Goal: Task Accomplishment & Management: Manage account settings

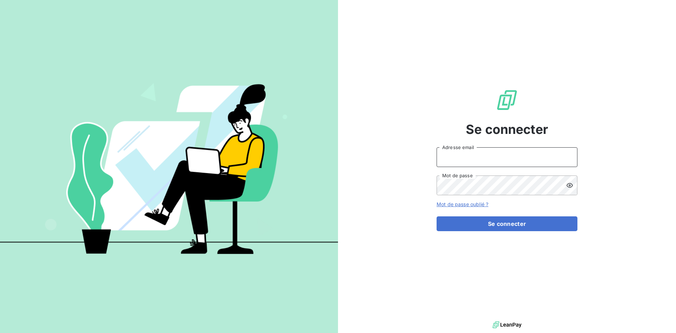
click at [453, 155] on input "Adresse email" at bounding box center [507, 157] width 141 height 20
type input "[EMAIL_ADDRESS][DOMAIN_NAME]"
click at [437, 216] on button "Se connecter" at bounding box center [507, 223] width 141 height 15
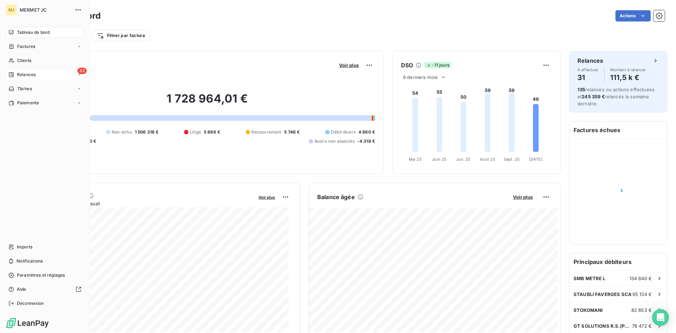
click at [42, 77] on div "33 Relances" at bounding box center [45, 74] width 79 height 11
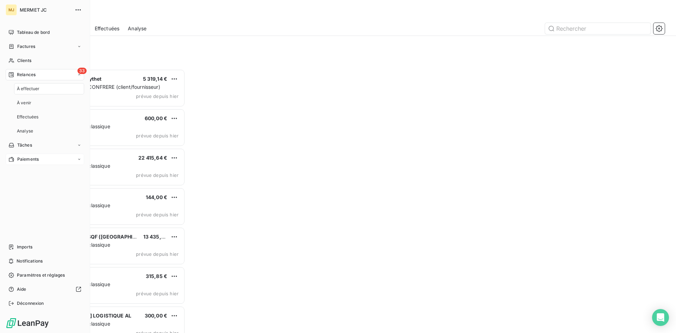
scroll to position [258, 146]
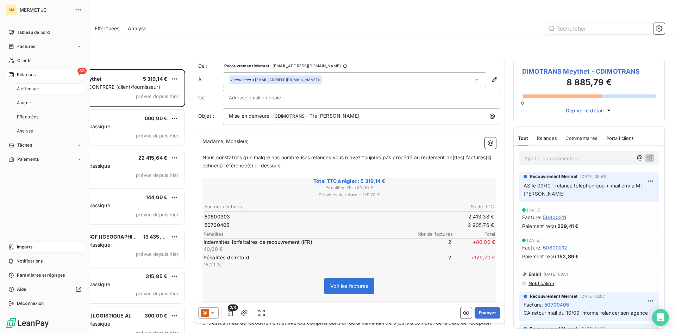
click at [21, 245] on span "Imports" at bounding box center [24, 247] width 15 height 6
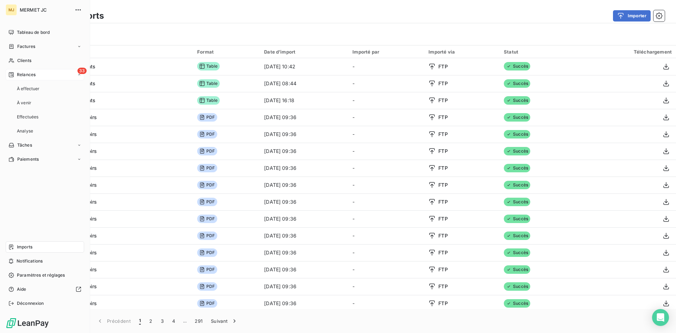
click at [31, 73] on span "Relances" at bounding box center [26, 74] width 19 height 6
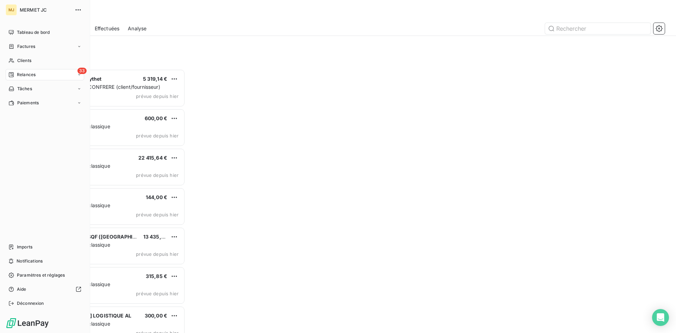
scroll to position [258, 146]
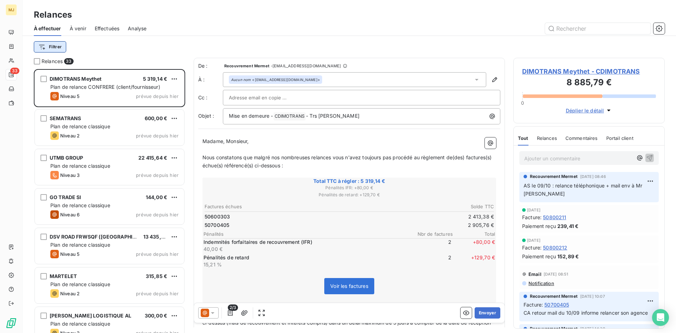
click at [61, 48] on html "MJ 33 Relances À effectuer À venir Effectuées Analyse Filtrer Relances 33 DIMOT…" at bounding box center [338, 166] width 676 height 333
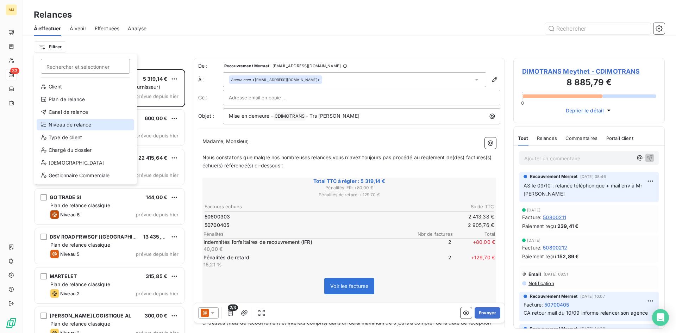
click at [60, 122] on div "Niveau de relance" at bounding box center [86, 124] width 98 height 11
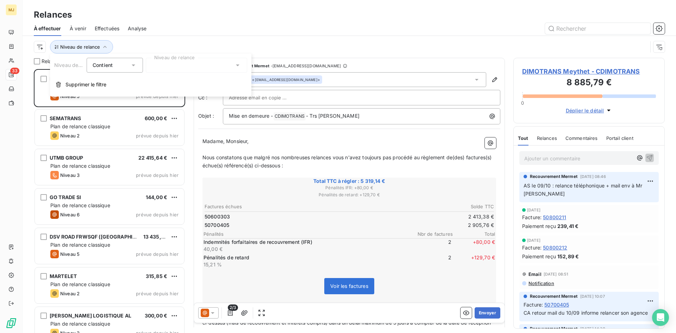
click at [186, 63] on div at bounding box center [196, 65] width 101 height 15
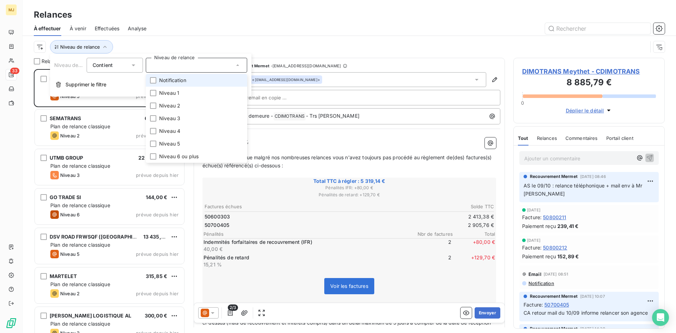
click at [181, 81] on span "Notification" at bounding box center [172, 80] width 27 height 7
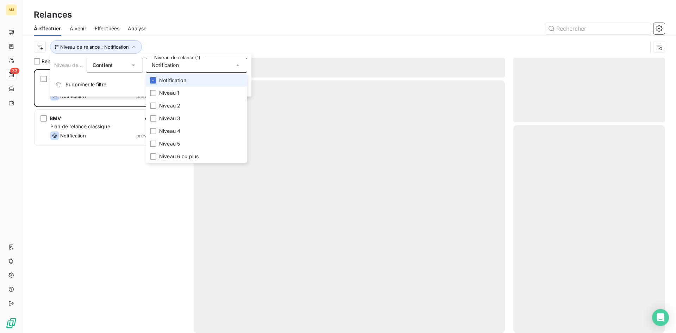
scroll to position [258, 146]
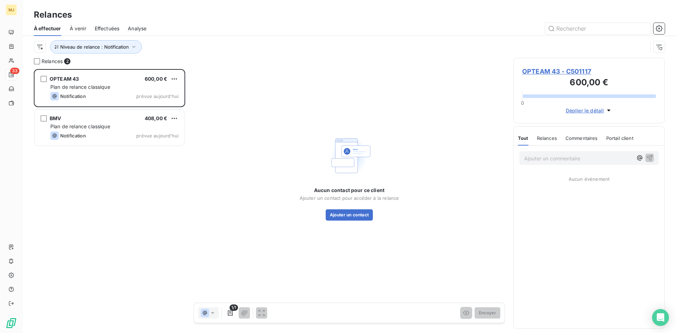
click at [106, 162] on div "OPTEAM 43 600,00 € Plan de relance classique Notification prévue [DATE] BMV 408…" at bounding box center [109, 201] width 151 height 264
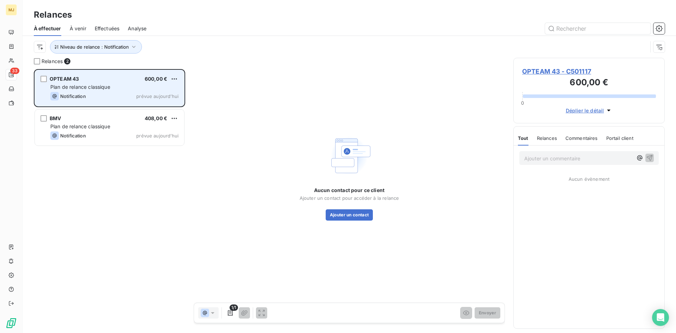
click at [99, 84] on span "Plan de relance classique" at bounding box center [80, 87] width 60 height 6
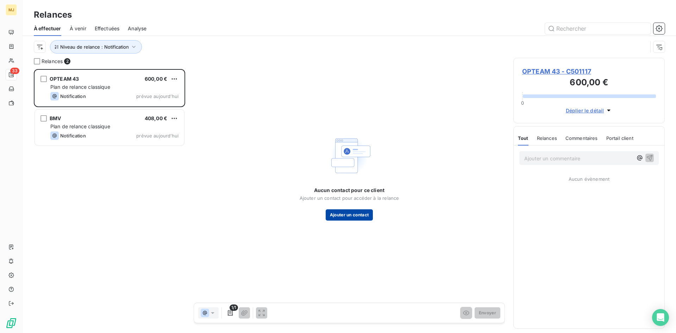
click at [360, 215] on button "Ajouter un contact" at bounding box center [350, 214] width 48 height 11
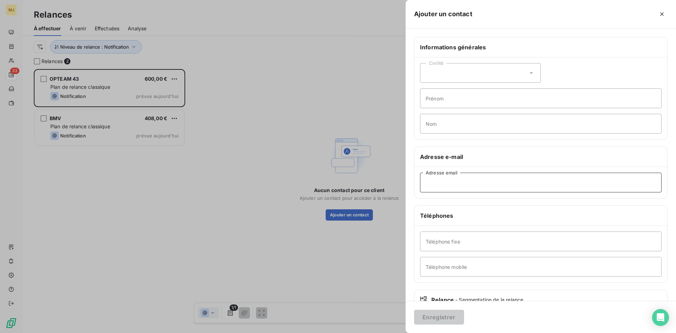
click at [487, 180] on input "Adresse email" at bounding box center [541, 183] width 242 height 20
paste input "[EMAIL_ADDRESS][DOMAIN_NAME]"
type input "[EMAIL_ADDRESS][DOMAIN_NAME]"
click at [446, 318] on button "Enregistrer" at bounding box center [439, 317] width 50 height 15
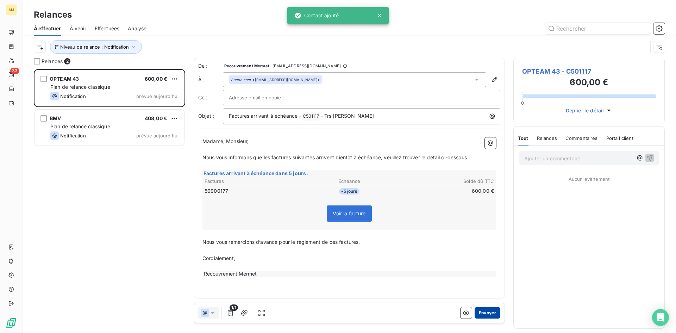
click at [495, 313] on button "Envoyer" at bounding box center [488, 312] width 26 height 11
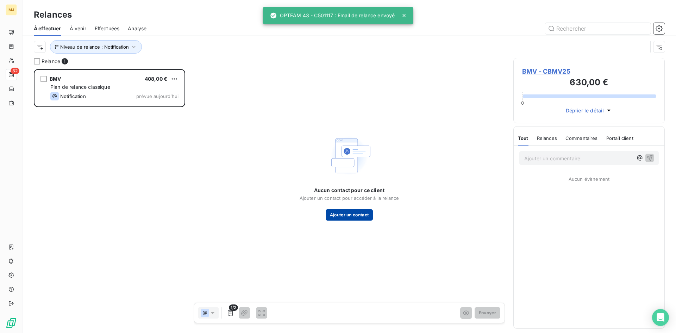
click at [364, 215] on button "Ajouter un contact" at bounding box center [350, 214] width 48 height 11
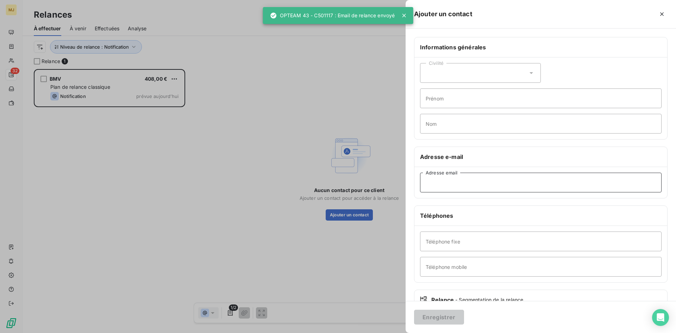
click at [475, 187] on input "Adresse email" at bounding box center [541, 183] width 242 height 20
paste input "[EMAIL_ADDRESS][DOMAIN_NAME]"
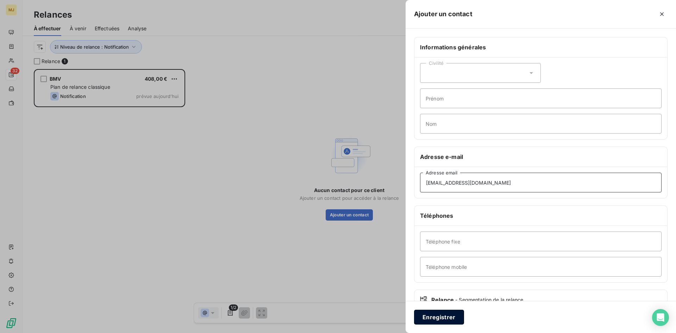
type input "[EMAIL_ADDRESS][DOMAIN_NAME]"
click at [444, 318] on button "Enregistrer" at bounding box center [439, 317] width 50 height 15
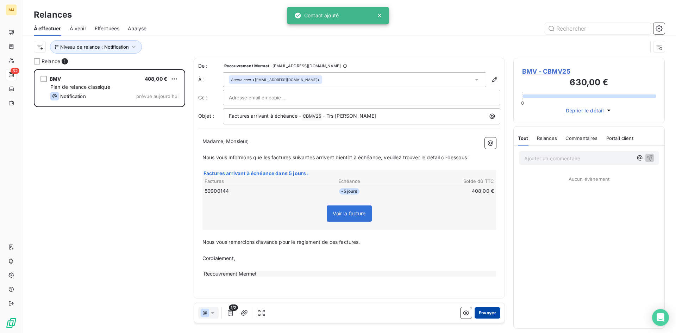
click at [481, 314] on button "Envoyer" at bounding box center [488, 312] width 26 height 11
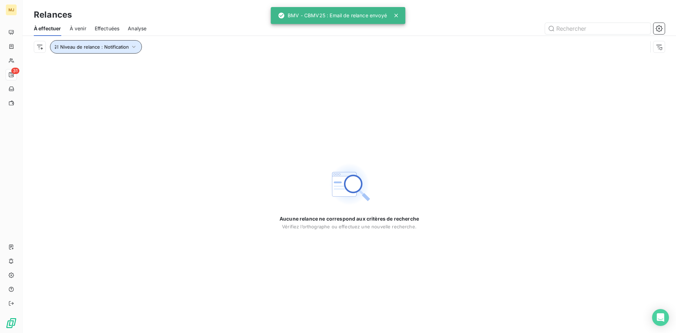
click at [130, 48] on icon "button" at bounding box center [133, 46] width 7 height 7
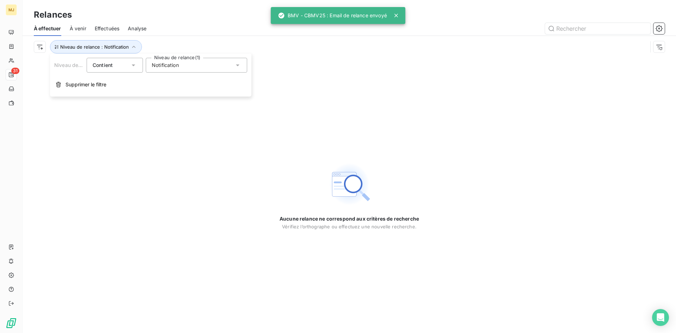
click at [187, 65] on div "Notification" at bounding box center [196, 65] width 101 height 15
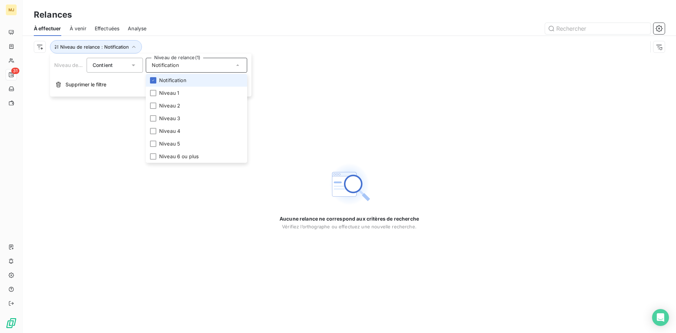
click at [183, 82] on span "Notification" at bounding box center [172, 80] width 27 height 7
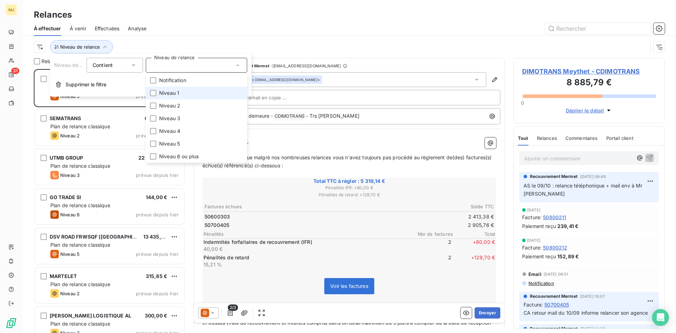
scroll to position [258, 146]
click at [180, 90] on li "Niveau 1" at bounding box center [196, 93] width 101 height 13
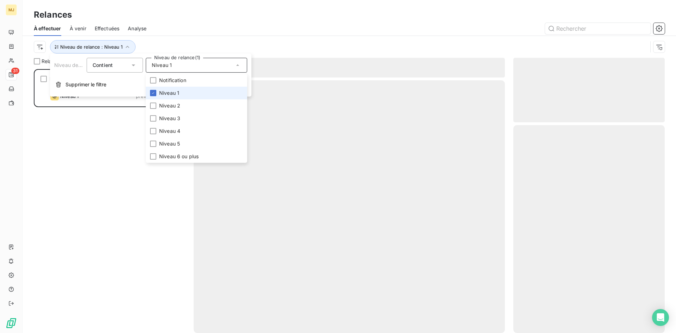
scroll to position [258, 146]
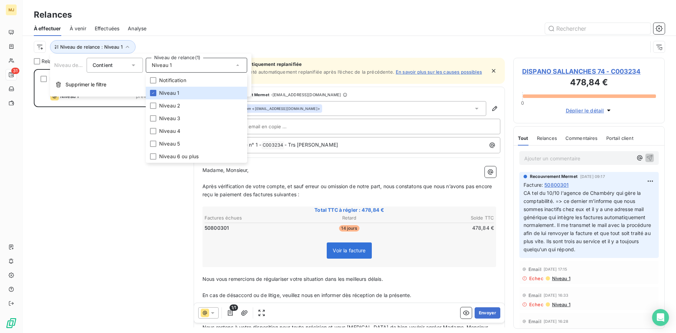
click at [182, 30] on div at bounding box center [410, 28] width 510 height 11
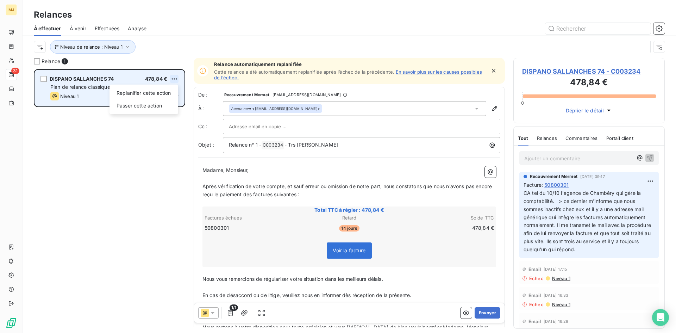
click at [172, 79] on html "MJ 31 Relances À effectuer À venir Effectuées Analyse Niveau de relance : Nivea…" at bounding box center [338, 166] width 676 height 333
click at [152, 96] on div "Replanifier cette action" at bounding box center [143, 92] width 63 height 11
select select "9"
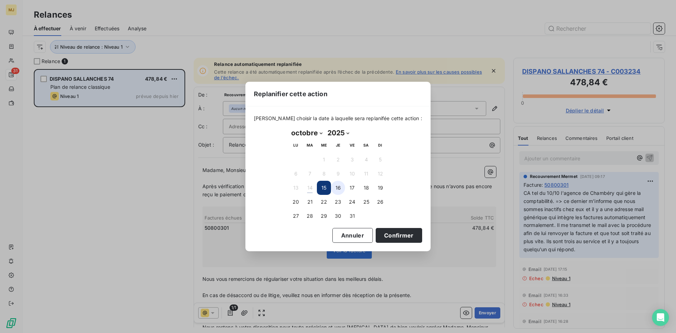
click at [335, 182] on button "16" at bounding box center [338, 188] width 14 height 14
click at [378, 235] on button "Confirmer" at bounding box center [399, 235] width 46 height 15
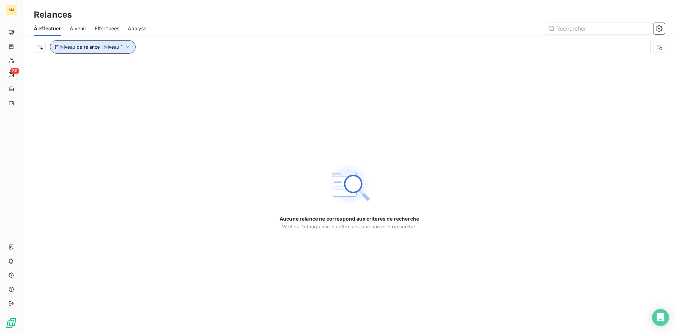
click at [114, 47] on span "Niveau de relance : Niveau 1" at bounding box center [91, 47] width 62 height 6
click at [175, 70] on div "Niveau 1" at bounding box center [196, 65] width 101 height 15
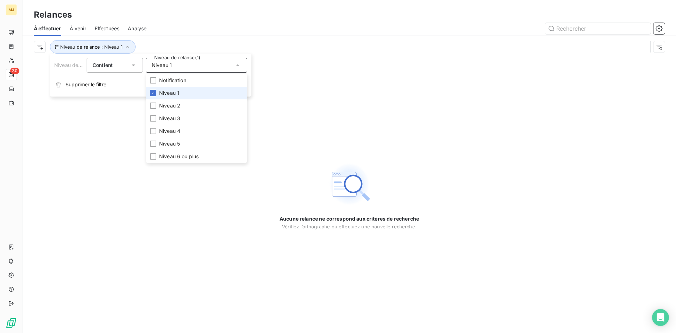
click at [174, 91] on span "Niveau 1" at bounding box center [169, 92] width 20 height 7
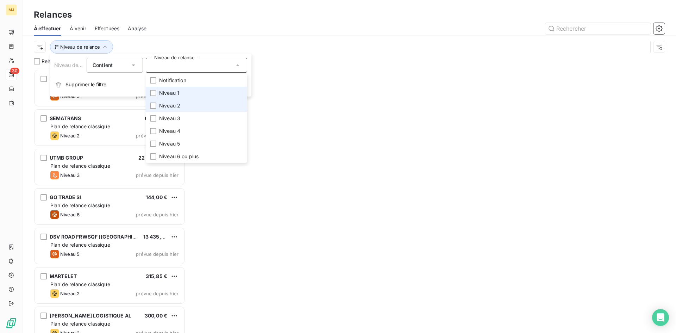
scroll to position [258, 146]
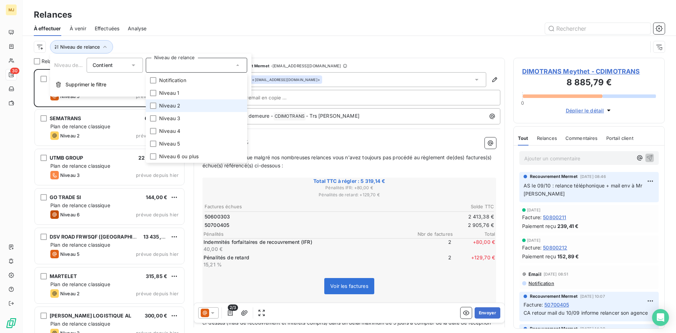
click at [173, 103] on span "Niveau 2" at bounding box center [169, 105] width 21 height 7
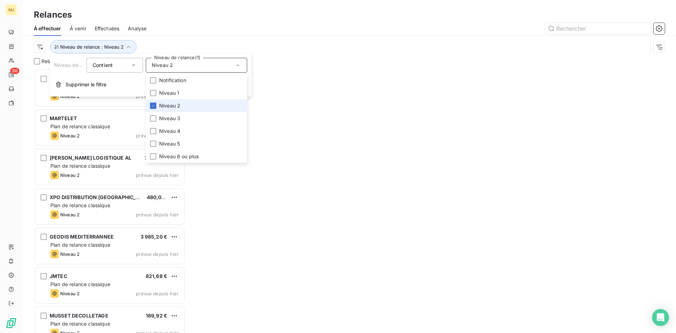
scroll to position [258, 146]
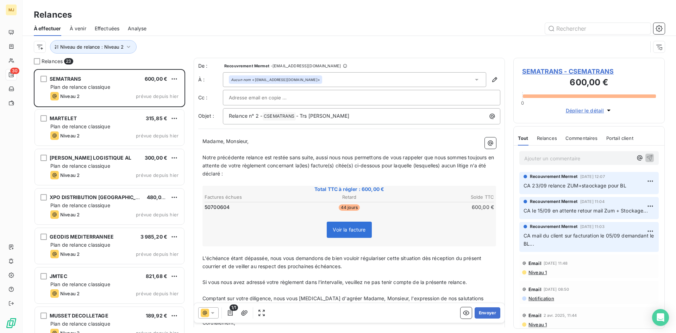
click at [175, 21] on div "Relances" at bounding box center [350, 14] width 654 height 13
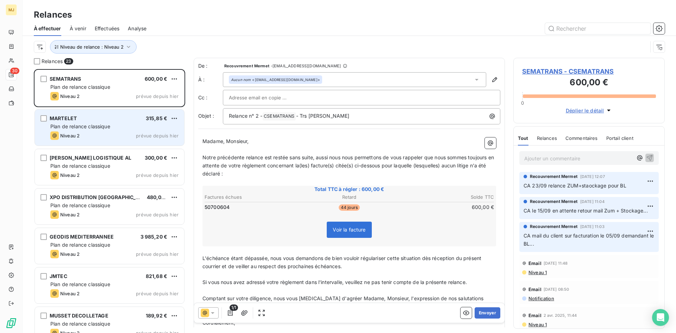
click at [102, 127] on span "Plan de relance classique" at bounding box center [80, 126] width 60 height 6
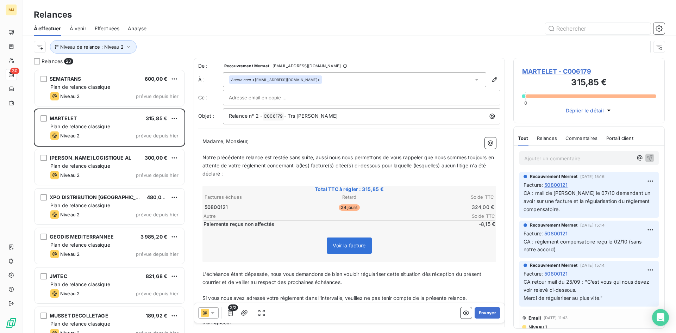
scroll to position [35, 0]
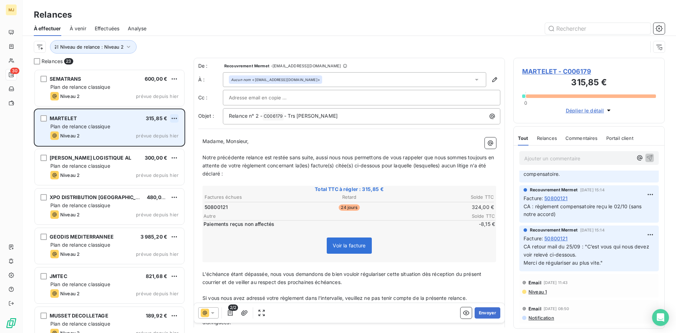
click at [174, 118] on html "MJ 30 Relances À effectuer À venir Effectuées Analyse Niveau de relance : Nivea…" at bounding box center [338, 166] width 676 height 333
click at [157, 131] on div "Replanifier cette action" at bounding box center [143, 132] width 63 height 11
select select "9"
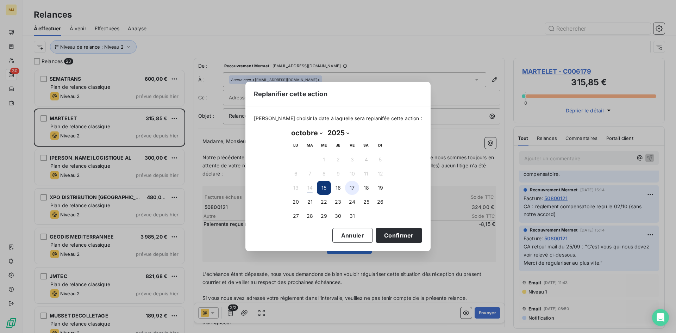
click at [348, 188] on button "17" at bounding box center [352, 188] width 14 height 14
click at [342, 188] on button "16" at bounding box center [338, 188] width 14 height 14
click at [391, 236] on button "Confirmer" at bounding box center [399, 235] width 46 height 15
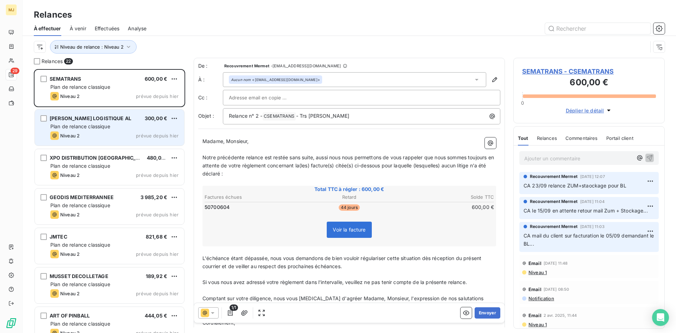
click at [125, 115] on div "[PERSON_NAME] LOGISTIQUE AL 300,00 €" at bounding box center [114, 118] width 128 height 6
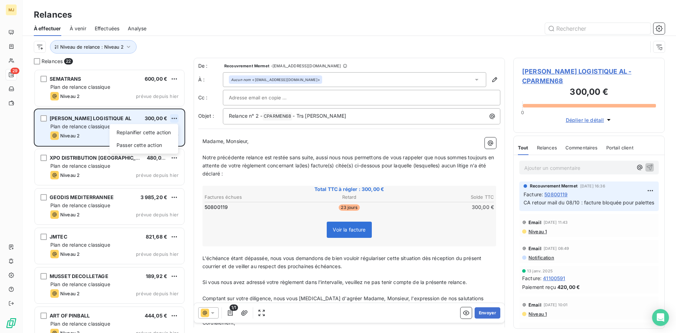
click at [175, 117] on html "MJ 29 Relances À effectuer À venir Effectuées Analyse Niveau de relance : Nivea…" at bounding box center [338, 166] width 676 height 333
click at [168, 132] on div "Replanifier cette action" at bounding box center [143, 132] width 63 height 11
select select "9"
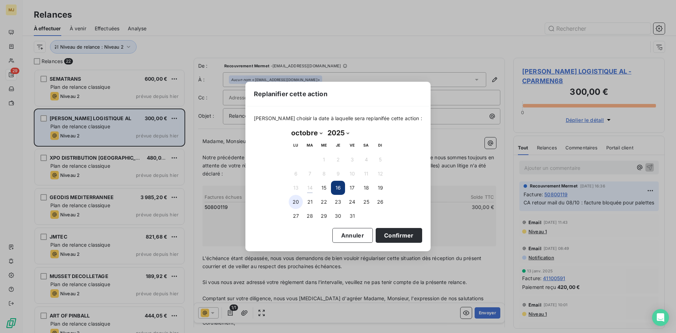
click at [293, 200] on button "20" at bounding box center [296, 202] width 14 height 14
click at [339, 185] on button "16" at bounding box center [338, 188] width 14 height 14
click at [389, 234] on button "Confirmer" at bounding box center [399, 235] width 46 height 15
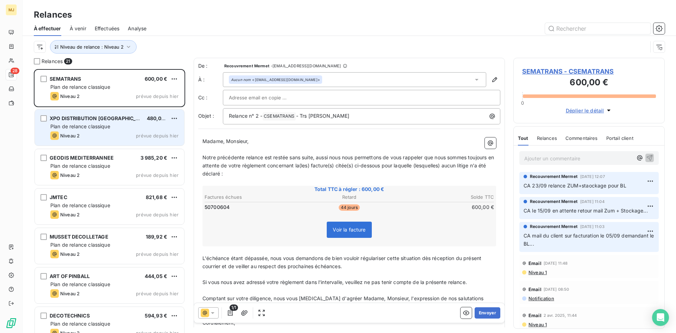
click at [92, 118] on span "XPO DISTRIBUTION [GEOGRAPHIC_DATA]" at bounding box center [100, 118] width 101 height 6
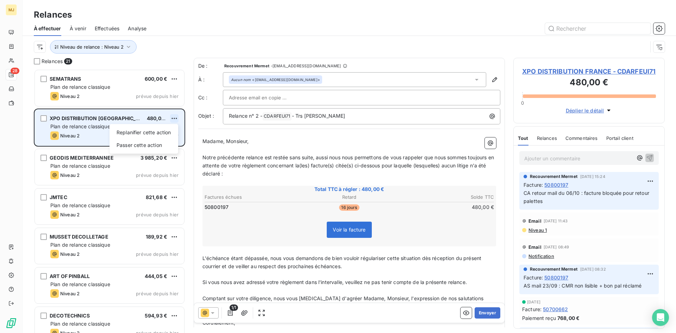
click at [175, 119] on html "MJ 28 Relances À effectuer À venir Effectuées Analyse Niveau de relance : Nivea…" at bounding box center [338, 166] width 676 height 333
click at [162, 132] on div "Replanifier cette action" at bounding box center [143, 132] width 63 height 11
select select "9"
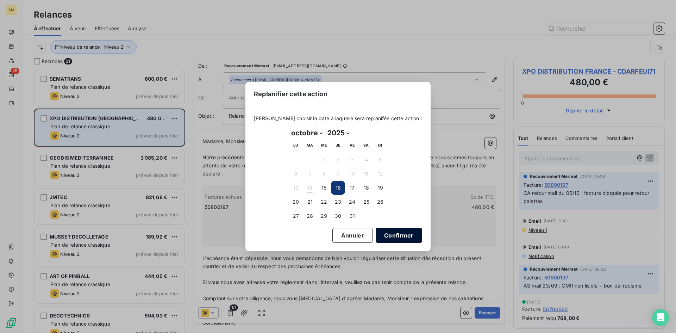
click at [383, 233] on button "Confirmer" at bounding box center [399, 235] width 46 height 15
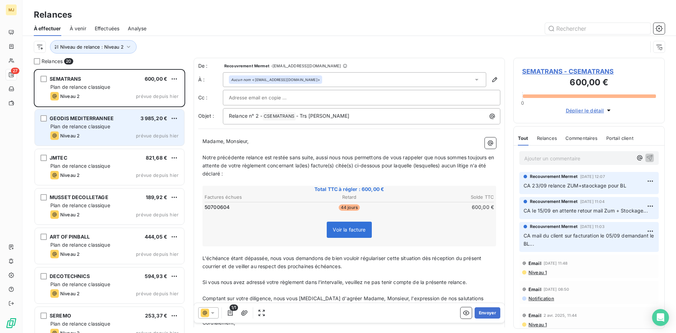
click at [130, 120] on div "GEODIS MEDITERRANNEE 3 985,20 €" at bounding box center [114, 118] width 128 height 6
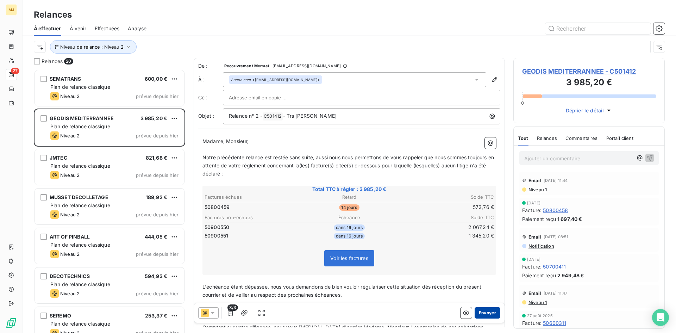
click at [488, 312] on button "Envoyer" at bounding box center [488, 312] width 26 height 11
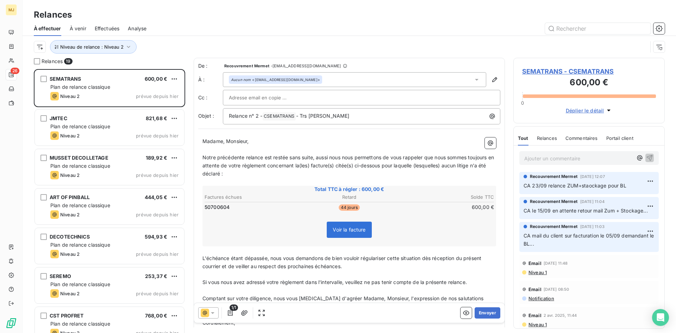
click at [56, 109] on div "JMTEC 821,68 € Plan de relance classique Niveau 2 prévue depuis [DATE]" at bounding box center [109, 127] width 151 height 39
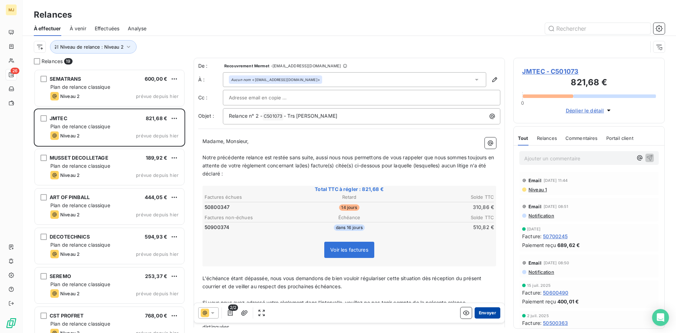
click at [492, 310] on button "Envoyer" at bounding box center [488, 312] width 26 height 11
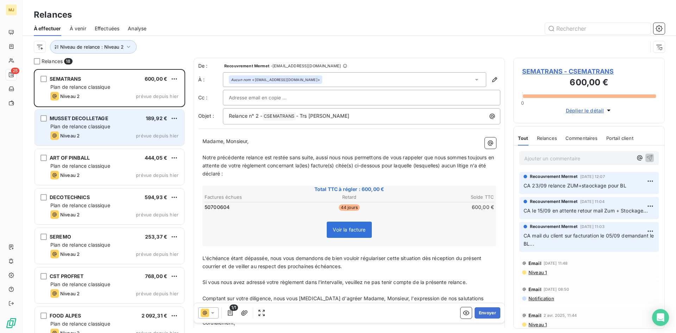
click at [121, 126] on div "Plan de relance classique" at bounding box center [114, 126] width 128 height 7
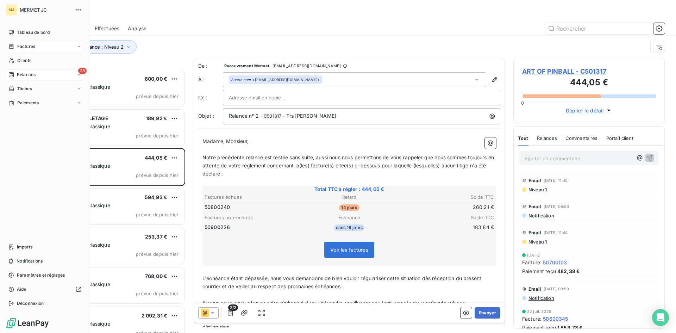
click at [26, 46] on span "Factures" at bounding box center [26, 46] width 18 height 6
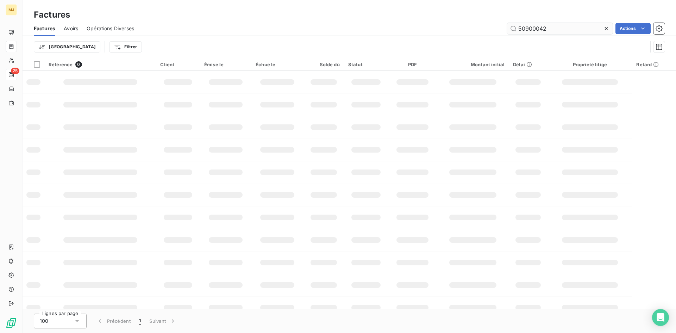
click at [566, 31] on input "50900042" at bounding box center [560, 28] width 106 height 11
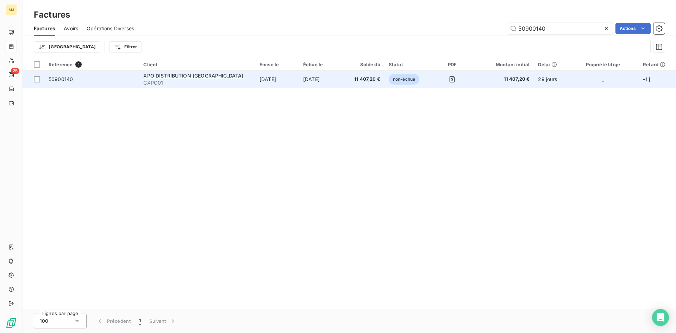
type input "50900140"
click at [57, 78] on span "50900140" at bounding box center [61, 79] width 24 height 6
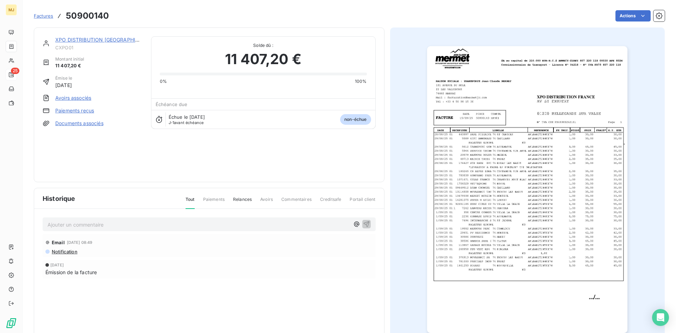
click at [119, 218] on div "Ajouter un commentaire ﻿" at bounding box center [209, 224] width 333 height 14
click at [113, 227] on p "Ajouter un commentaire ﻿" at bounding box center [199, 224] width 302 height 9
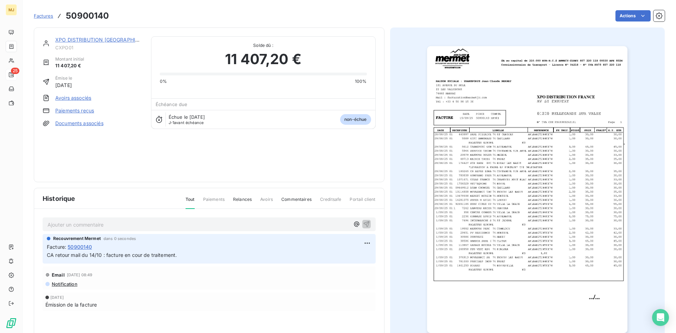
click at [43, 18] on span "Factures" at bounding box center [43, 16] width 19 height 6
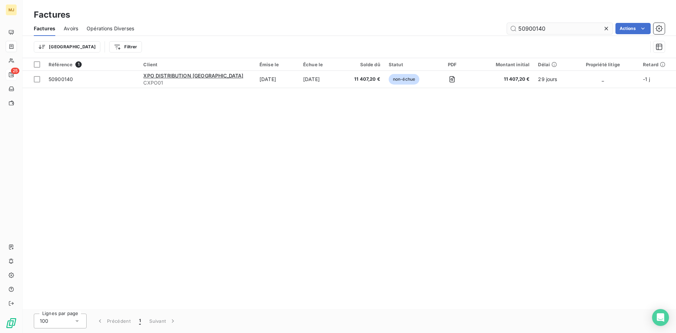
click at [544, 26] on input "50900140" at bounding box center [560, 28] width 106 height 11
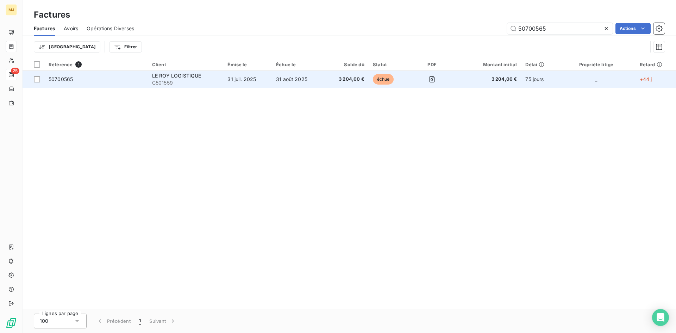
type input "50700565"
click at [59, 81] on span "50700565" at bounding box center [61, 79] width 24 height 6
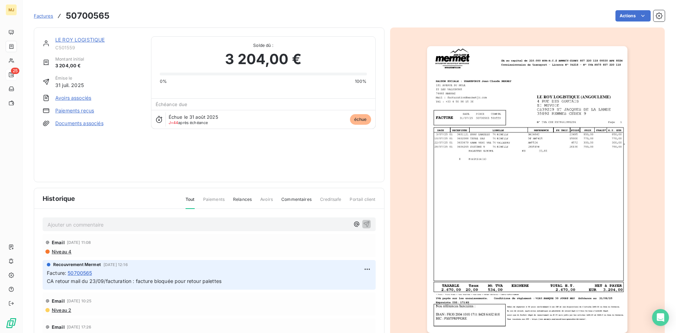
click at [167, 227] on p "Ajouter un commentaire ﻿" at bounding box center [199, 224] width 302 height 9
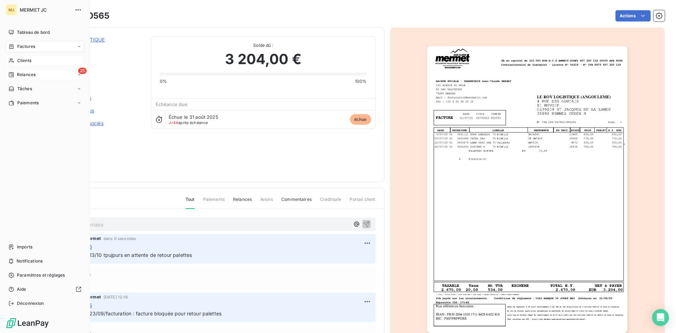
click at [30, 58] on span "Clients" at bounding box center [24, 60] width 14 height 6
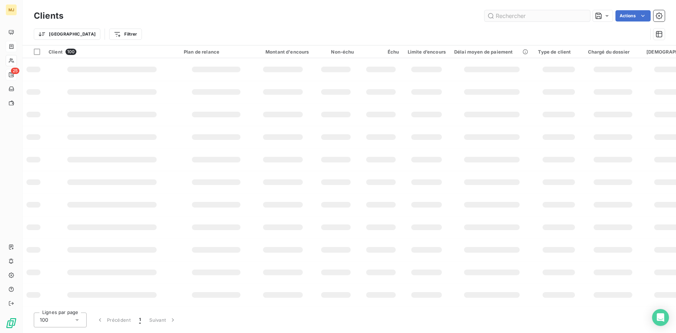
click at [538, 15] on input "text" at bounding box center [538, 15] width 106 height 11
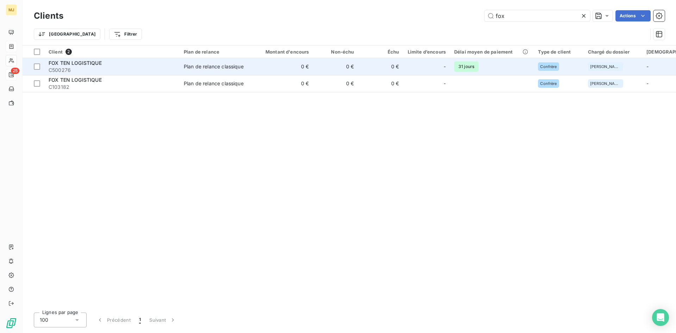
type input "fox"
click at [76, 63] on span "FOX TEN LOGISTIQUE" at bounding box center [75, 63] width 53 height 6
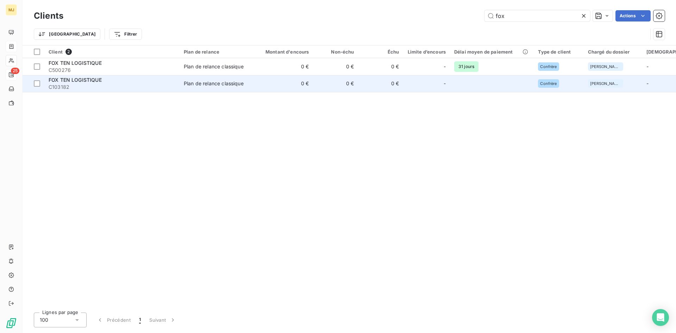
click at [98, 82] on span "FOX TEN LOGISTIQUE" at bounding box center [75, 80] width 53 height 6
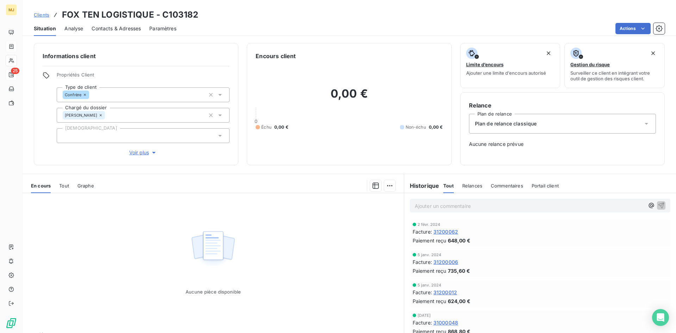
click at [44, 14] on span "Clients" at bounding box center [41, 15] width 15 height 6
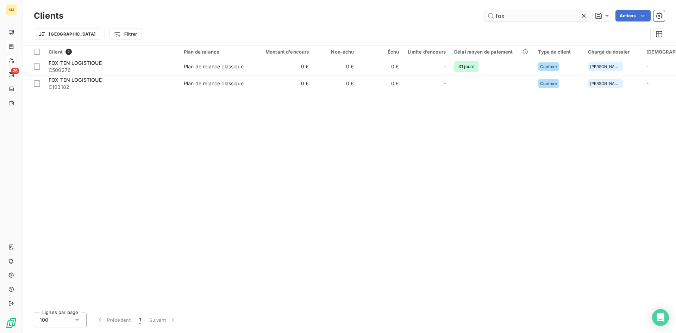
click at [520, 14] on input "fox" at bounding box center [538, 15] width 106 height 11
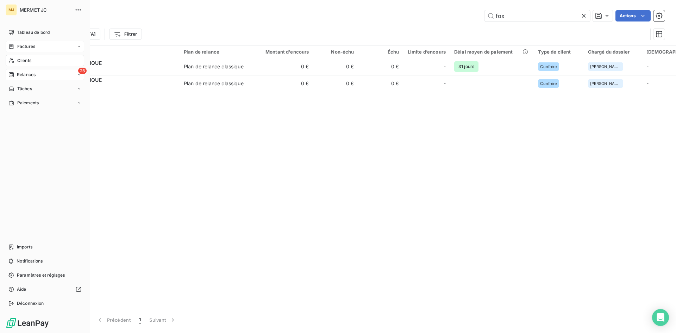
click at [37, 45] on div "Factures" at bounding box center [45, 46] width 79 height 11
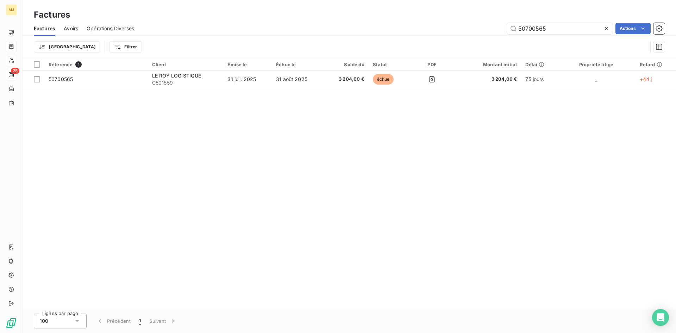
drag, startPoint x: 571, startPoint y: 29, endPoint x: 169, endPoint y: 30, distance: 402.5
click at [170, 30] on div "50700565 Actions" at bounding box center [404, 28] width 522 height 11
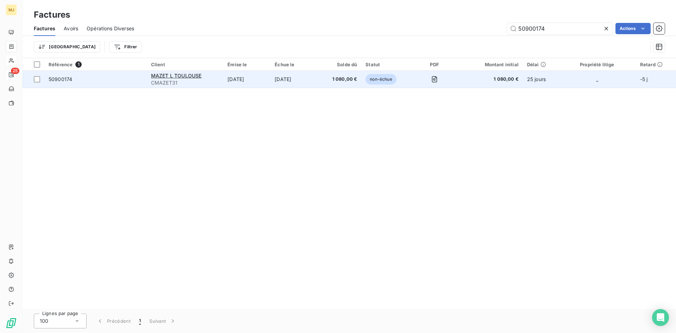
type input "50900174"
click at [64, 78] on span "50900174" at bounding box center [61, 79] width 24 height 6
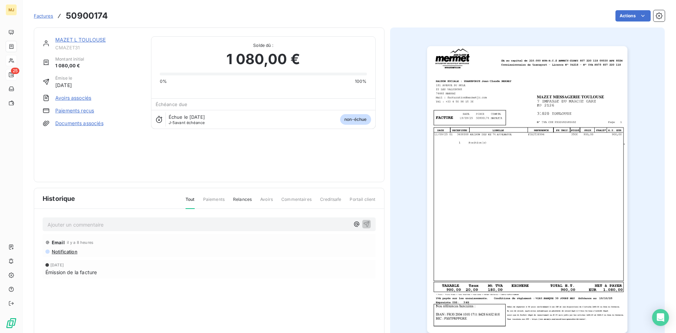
click at [278, 224] on p "Ajouter un commentaire ﻿" at bounding box center [199, 224] width 302 height 9
click at [197, 222] on p "CA retour mail du 14/10 :" at bounding box center [199, 224] width 302 height 8
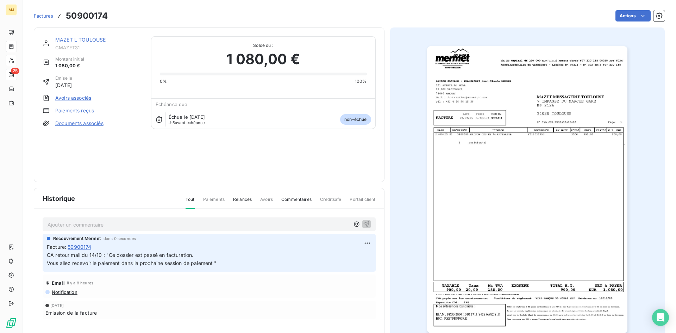
click at [41, 15] on span "Factures" at bounding box center [43, 16] width 19 height 6
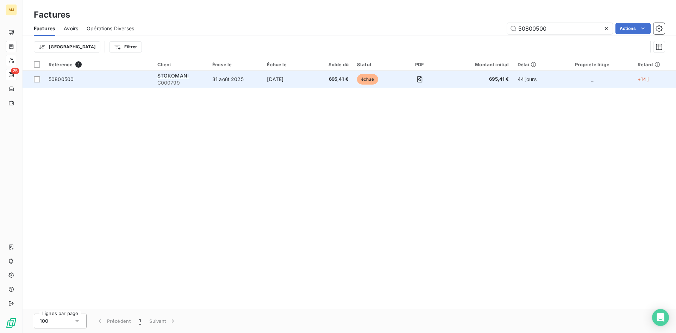
type input "50800500"
click at [66, 75] on td "50800500" at bounding box center [98, 79] width 109 height 17
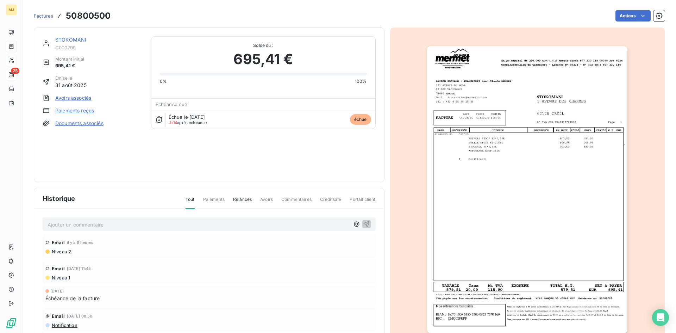
click at [179, 226] on p "Ajouter un commentaire ﻿" at bounding box center [199, 224] width 302 height 9
click at [124, 225] on p "CA retour mail du 14/10" at bounding box center [199, 224] width 302 height 8
click at [160, 221] on span "CA retour mail du 14/10 un virt d'environ 36000€ est parti de matin" at bounding box center [127, 224] width 158 height 6
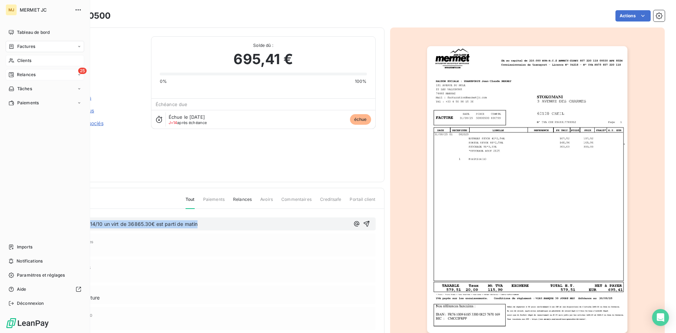
drag, startPoint x: 219, startPoint y: 223, endPoint x: 0, endPoint y: 239, distance: 219.9
click at [0, 239] on div "MJ MERMET JC Tableau de bord Factures Clients 25 Relances Tâches Paiements Impo…" at bounding box center [338, 166] width 676 height 333
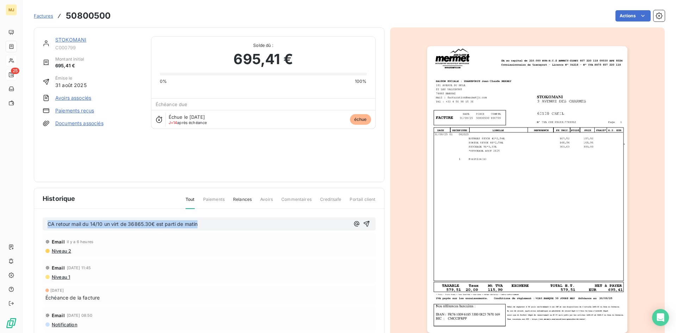
copy span "CA retour mail du 14/10 un virt de 36865.30€ est parti de matin"
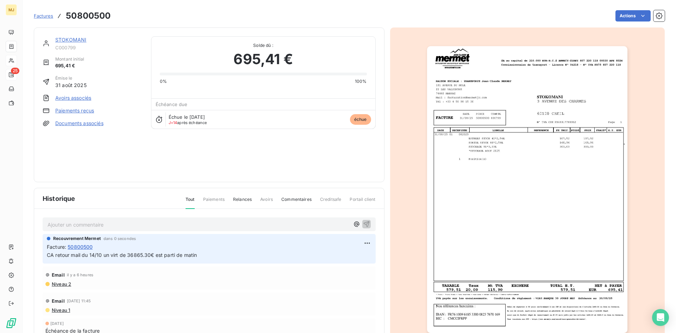
click at [43, 13] on span "Factures" at bounding box center [43, 16] width 19 height 6
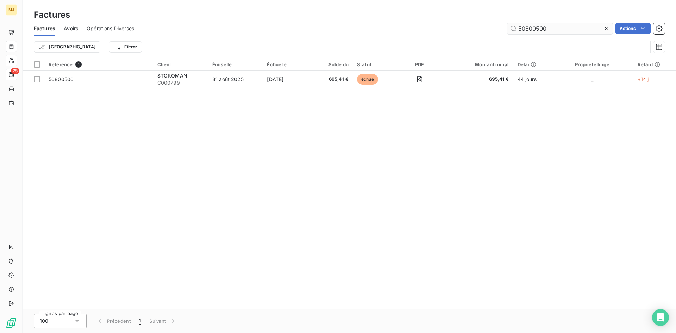
click at [554, 25] on input "50800500" at bounding box center [560, 28] width 106 height 11
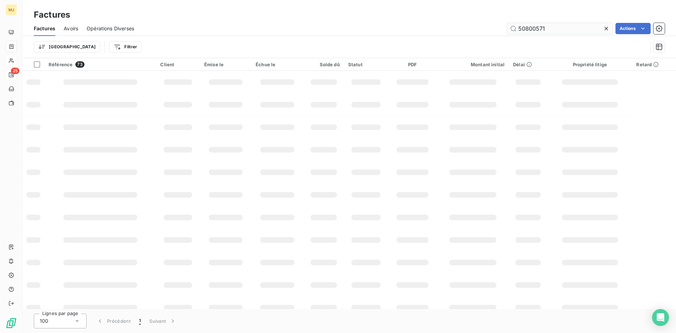
type input "50800571"
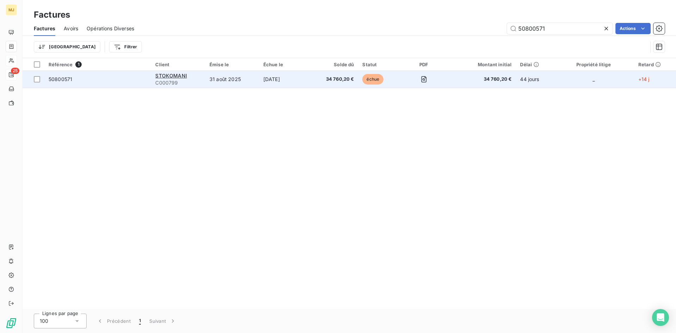
click at [64, 76] on span "50800571" at bounding box center [61, 79] width 24 height 6
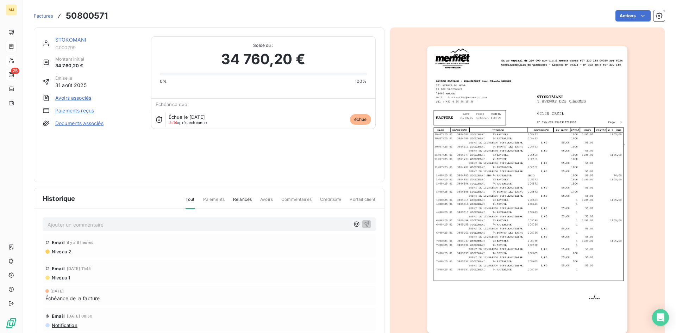
click at [71, 221] on p "Ajouter un commentaire ﻿" at bounding box center [199, 224] width 302 height 9
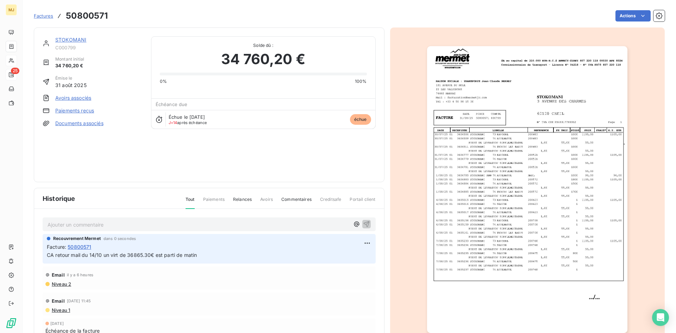
click at [39, 14] on span "Factures" at bounding box center [43, 16] width 19 height 6
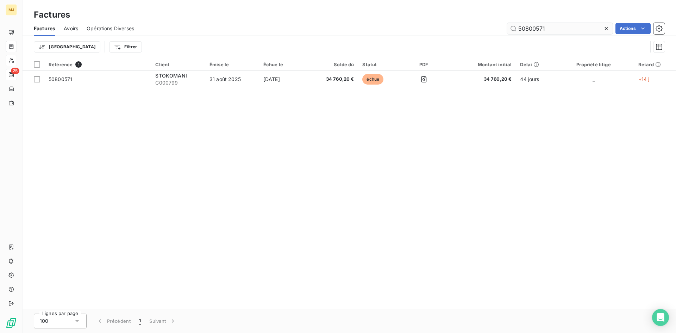
click at [554, 31] on input "50800571" at bounding box center [560, 28] width 106 height 11
type input "50800572"
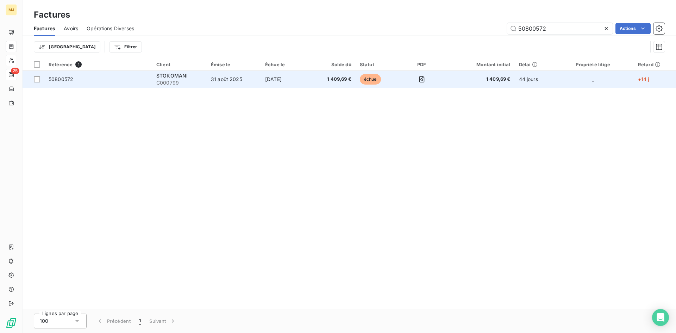
click at [57, 79] on span "50800572" at bounding box center [61, 79] width 25 height 6
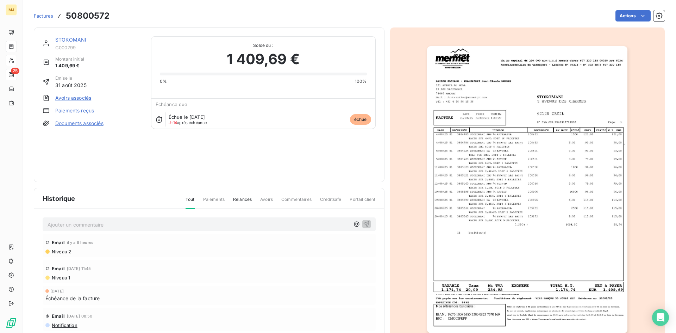
click at [76, 226] on p "Ajouter un commentaire ﻿" at bounding box center [199, 224] width 302 height 9
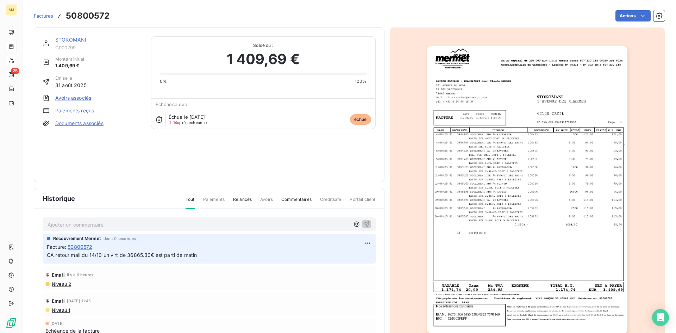
click at [41, 12] on link "Factures" at bounding box center [43, 15] width 19 height 7
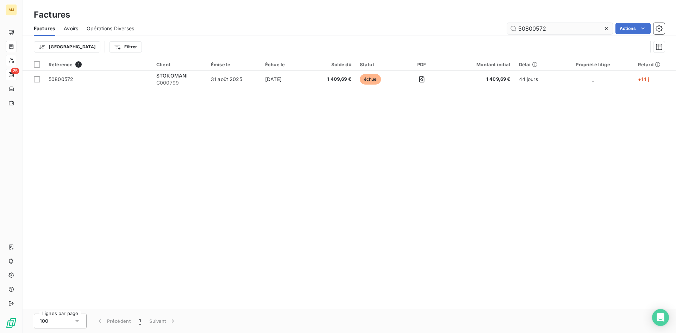
click at [549, 29] on input "50800572" at bounding box center [560, 28] width 106 height 11
drag, startPoint x: 567, startPoint y: 29, endPoint x: 151, endPoint y: 19, distance: 416.3
click at [151, 19] on div "Factures Factures Avoirs Opérations Diverses 50500075 Actions Trier Filtrer" at bounding box center [350, 29] width 654 height 58
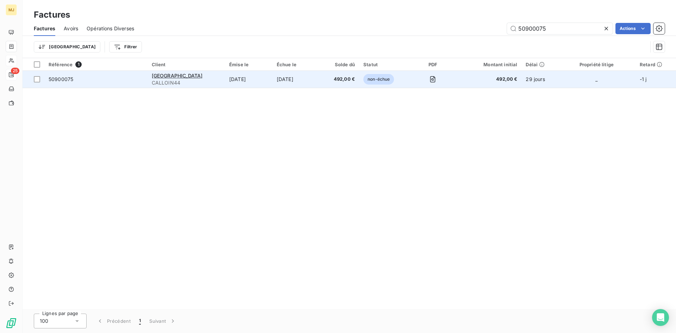
type input "50900075"
click at [66, 77] on span "50900075" at bounding box center [61, 79] width 25 height 6
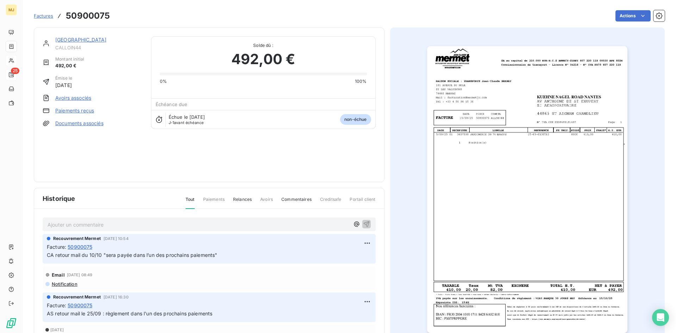
click at [180, 221] on p "Ajouter un commentaire ﻿" at bounding box center [199, 224] width 302 height 9
click at [43, 13] on span "Factures" at bounding box center [43, 16] width 19 height 6
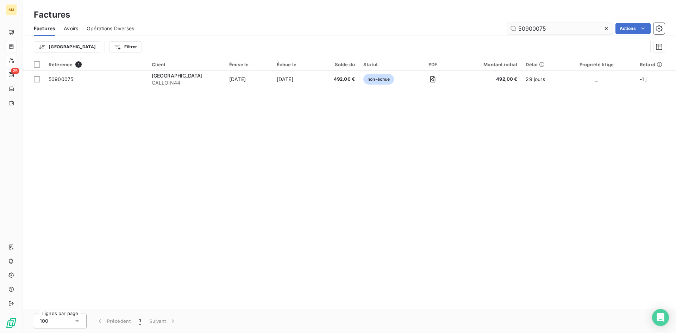
click at [547, 25] on input "50900075" at bounding box center [560, 28] width 106 height 11
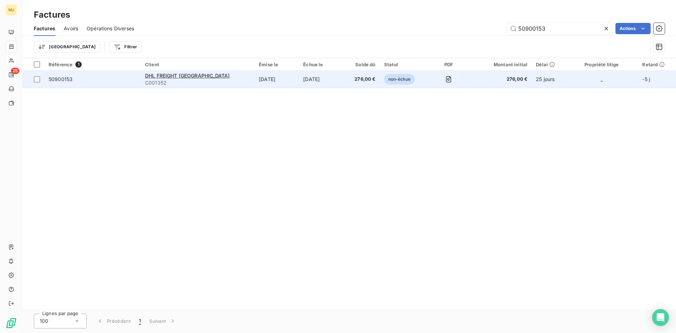
type input "50900153"
click at [66, 82] on div "50900153" at bounding box center [61, 79] width 24 height 7
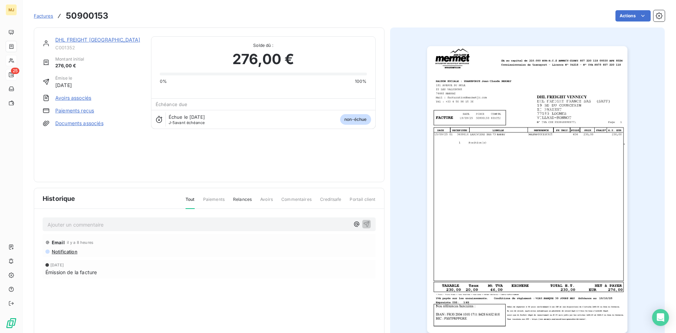
click at [213, 221] on p "Ajouter un commentaire ﻿" at bounding box center [199, 224] width 302 height 9
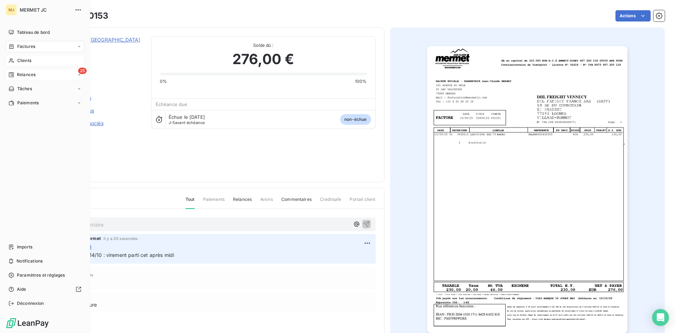
click at [20, 74] on span "Relances" at bounding box center [26, 74] width 19 height 6
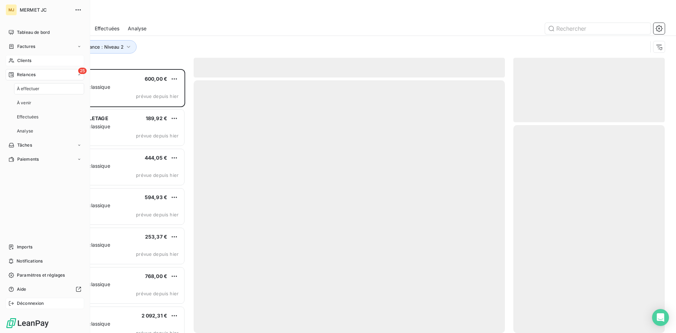
scroll to position [258, 146]
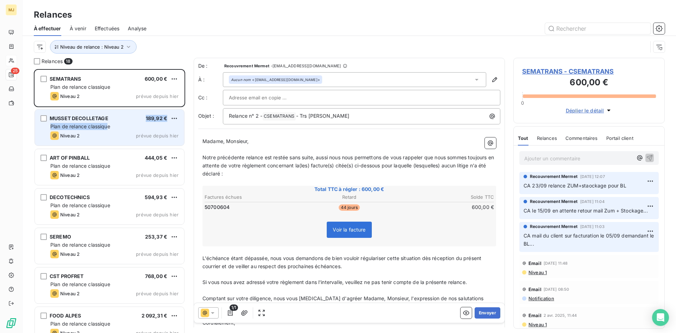
click at [107, 123] on div "MUSSET DECOLLETAGE 189,92 € Plan de relance classique Niveau 2 prévue depuis [D…" at bounding box center [109, 128] width 149 height 36
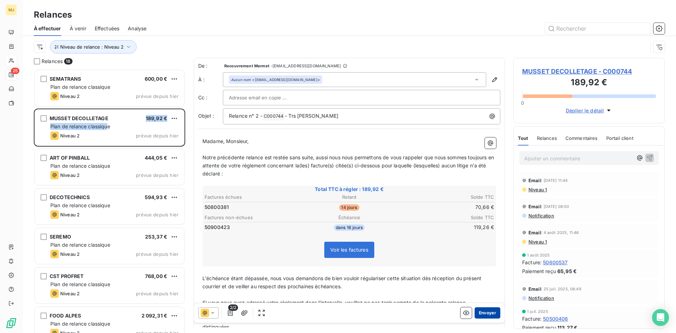
click at [484, 311] on button "Envoyer" at bounding box center [488, 312] width 26 height 11
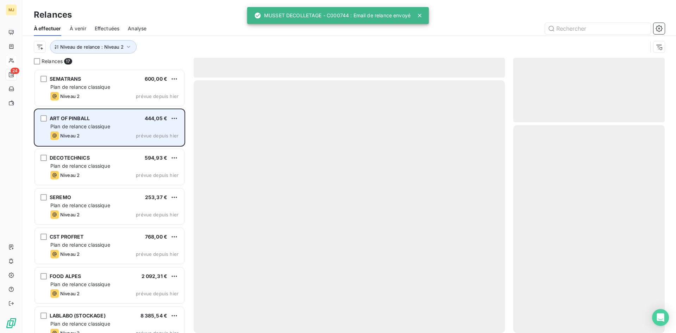
click at [117, 129] on div "Plan de relance classique" at bounding box center [114, 126] width 128 height 7
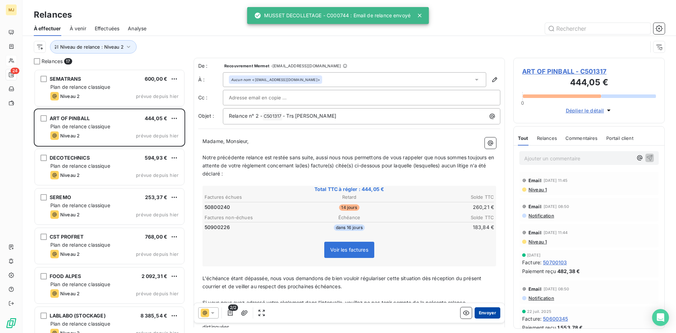
click at [482, 312] on button "Envoyer" at bounding box center [488, 312] width 26 height 11
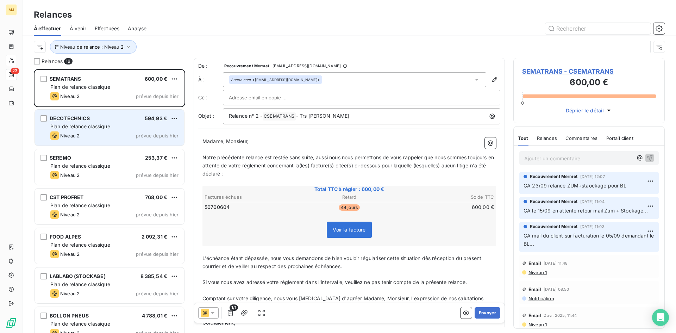
click at [85, 129] on div "Plan de relance classique" at bounding box center [114, 126] width 128 height 7
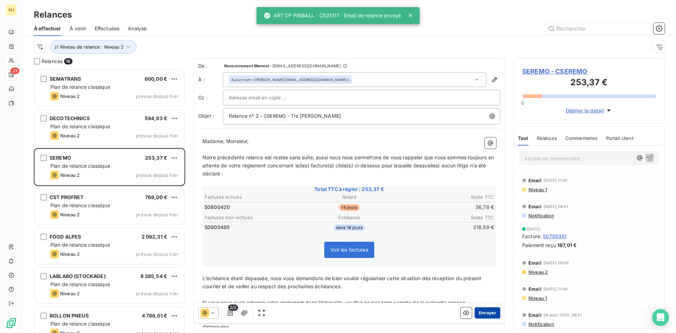
click at [485, 314] on button "Envoyer" at bounding box center [488, 312] width 26 height 11
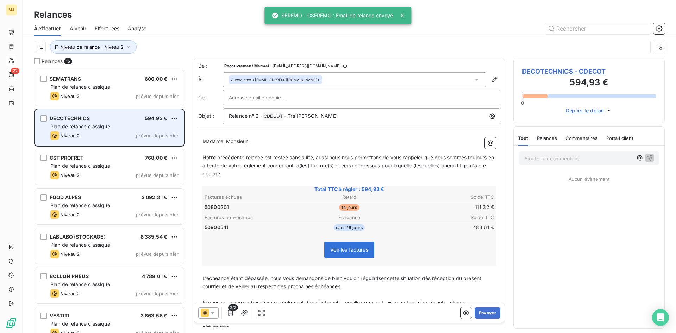
click at [99, 138] on div "Niveau 2 prévue depuis hier" at bounding box center [114, 135] width 128 height 8
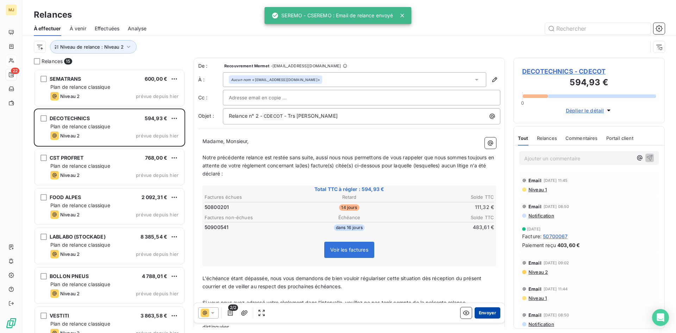
click at [486, 312] on button "Envoyer" at bounding box center [488, 312] width 26 height 11
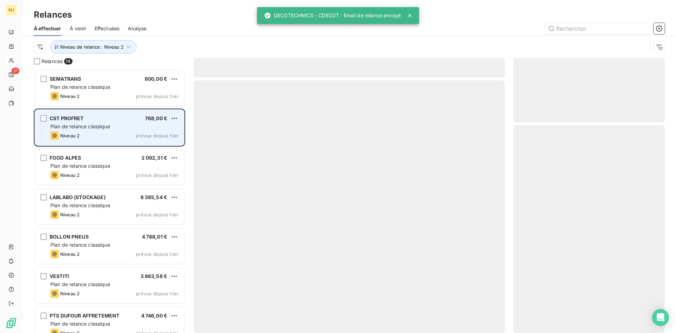
click at [90, 126] on span "Plan de relance classique" at bounding box center [80, 126] width 60 height 6
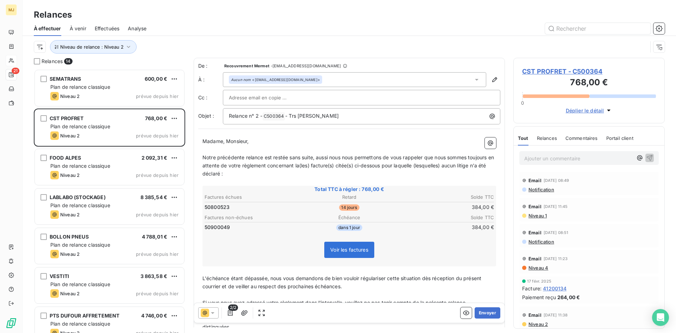
click at [482, 301] on p "Si vous nous avez adressé votre règlement dans l'intervalle, veuillez ne pas te…" at bounding box center [349, 303] width 294 height 8
click at [482, 312] on button "Envoyer" at bounding box center [488, 312] width 26 height 11
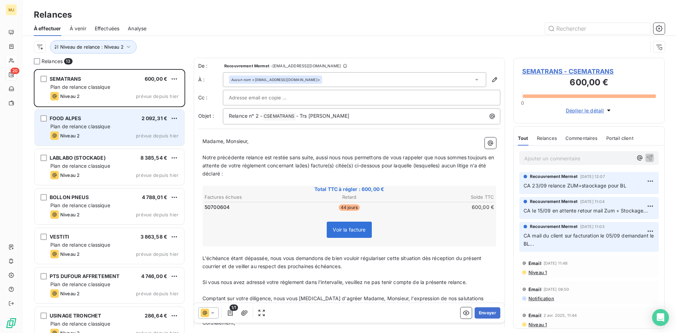
click at [88, 134] on div "Niveau 2 prévue depuis hier" at bounding box center [114, 135] width 128 height 8
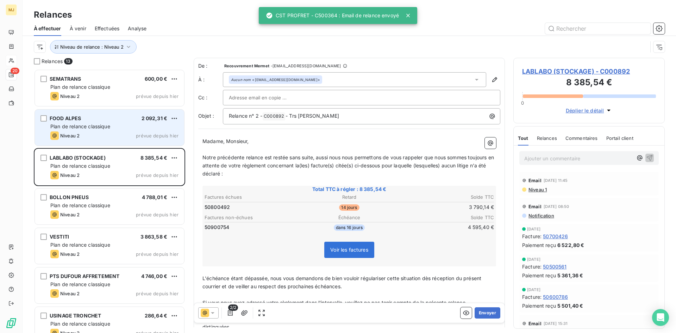
click at [92, 131] on div "FOOD ALPES 2 092,31 € Plan de relance classique Niveau 2 prévue depuis [DATE]" at bounding box center [109, 128] width 149 height 36
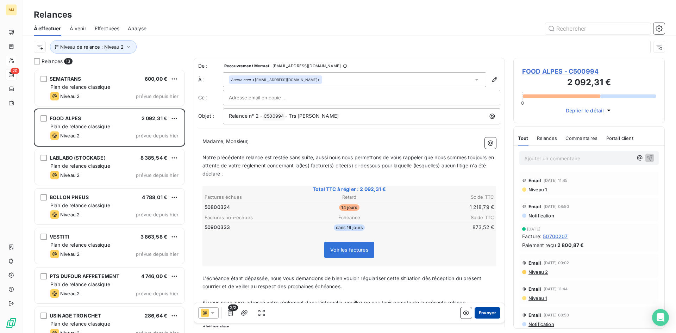
click at [487, 312] on button "Envoyer" at bounding box center [488, 312] width 26 height 11
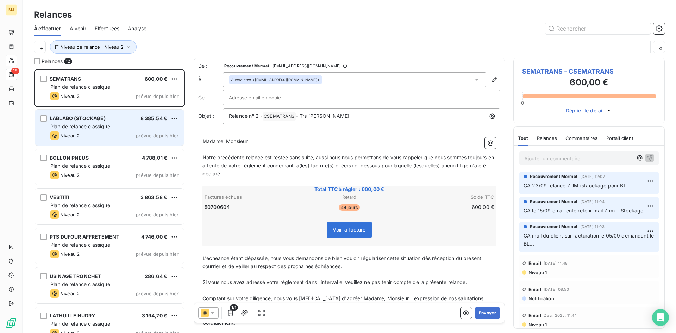
click at [95, 133] on div "Niveau 2 prévue depuis hier" at bounding box center [114, 135] width 128 height 8
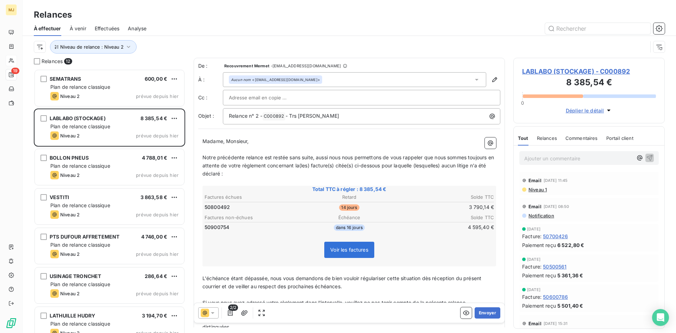
click at [576, 159] on p "Ajouter un commentaire ﻿" at bounding box center [578, 158] width 108 height 9
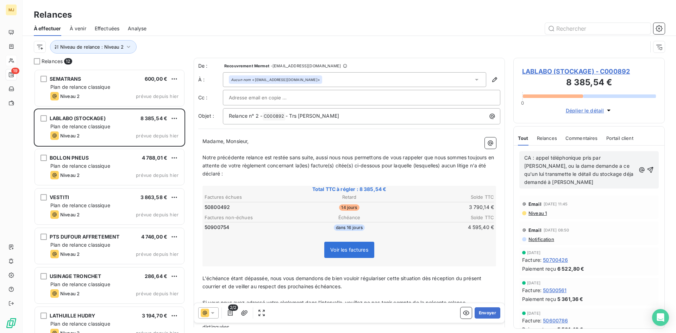
click at [616, 157] on span "CA : appel téléphonique pris par [PERSON_NAME], ou la dame demande a ce qu'un l…" at bounding box center [579, 170] width 111 height 30
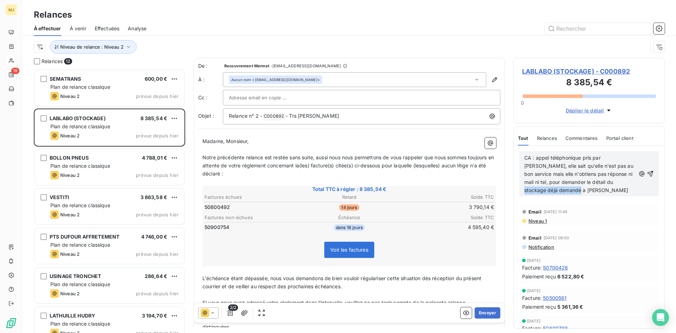
drag, startPoint x: 564, startPoint y: 190, endPoint x: 611, endPoint y: 180, distance: 48.5
click at [611, 180] on p "CA : appel téléphonique pris par [PERSON_NAME], elle sait qu'elle n'est pas au …" at bounding box center [579, 174] width 111 height 40
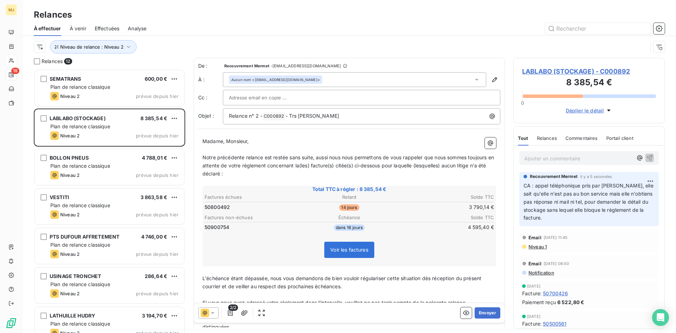
click at [569, 158] on p "Ajouter un commentaire ﻿" at bounding box center [578, 158] width 108 height 9
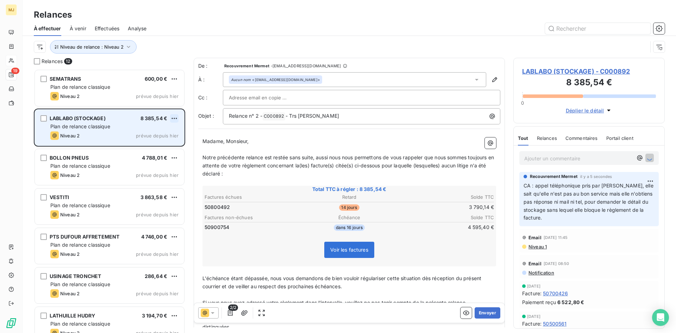
click at [174, 119] on html "MJ 19 Relances À effectuer À venir Effectuées Analyse Niveau de relance : Nivea…" at bounding box center [338, 166] width 676 height 333
click at [163, 129] on div "Replanifier cette action" at bounding box center [143, 132] width 63 height 11
select select "9"
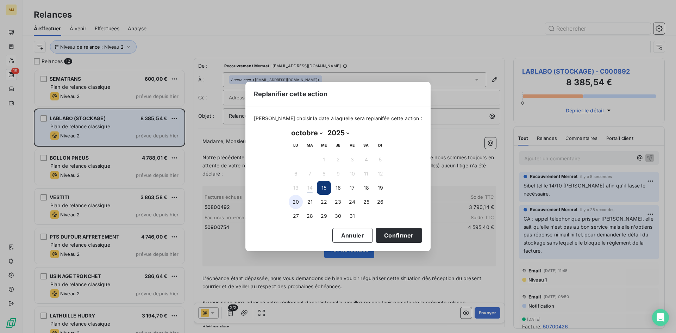
click at [300, 202] on button "20" at bounding box center [296, 202] width 14 height 14
click at [402, 232] on button "Confirmer" at bounding box center [399, 235] width 46 height 15
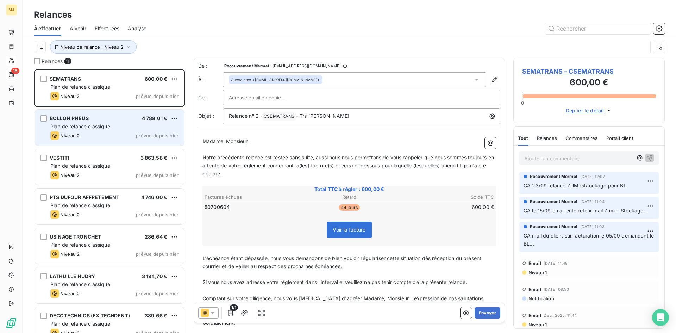
click at [108, 120] on div "BOLLON PNEUS 4 788,01 €" at bounding box center [114, 118] width 128 height 6
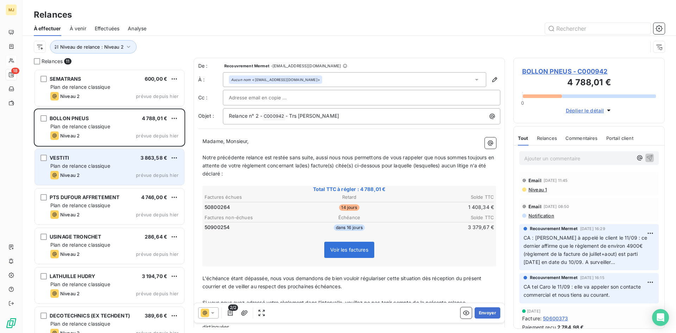
click at [119, 154] on div "VESTITI 3 863,58 € Plan de relance classique Niveau 2 prévue depuis [DATE]" at bounding box center [109, 167] width 149 height 36
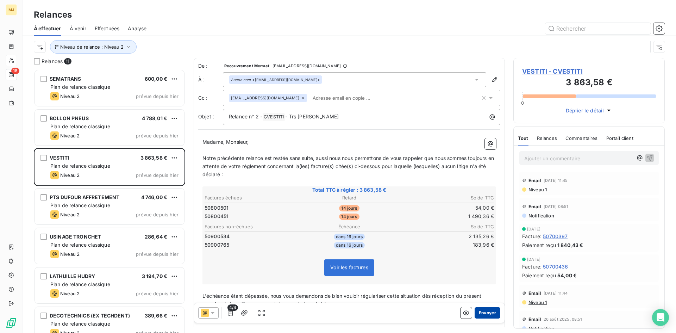
click at [482, 312] on button "Envoyer" at bounding box center [488, 312] width 26 height 11
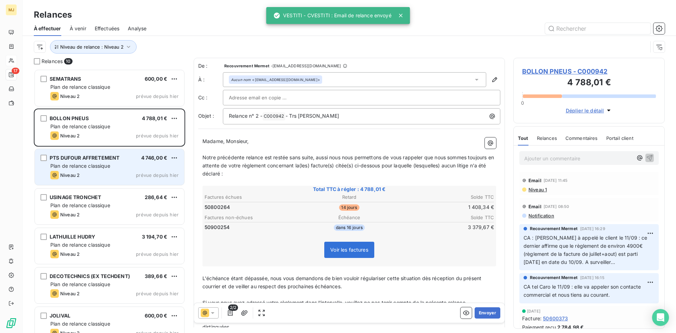
click at [99, 161] on div "PTS DUFOUR AFFRETEMENT" at bounding box center [85, 157] width 70 height 7
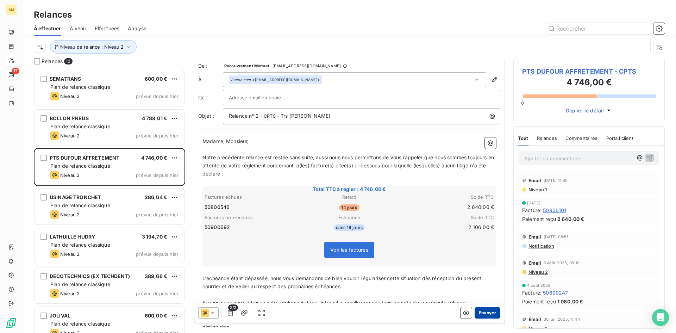
click at [485, 311] on button "Envoyer" at bounding box center [488, 312] width 26 height 11
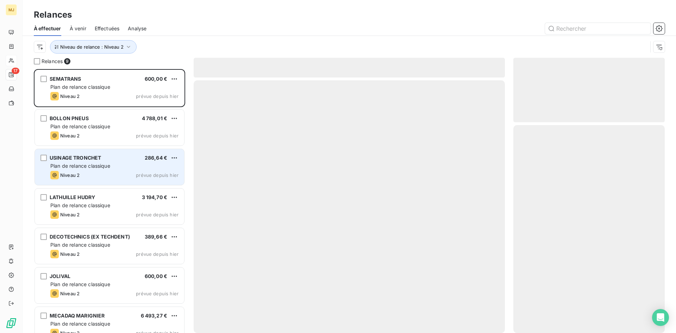
click at [105, 167] on span "Plan de relance classique" at bounding box center [80, 166] width 60 height 6
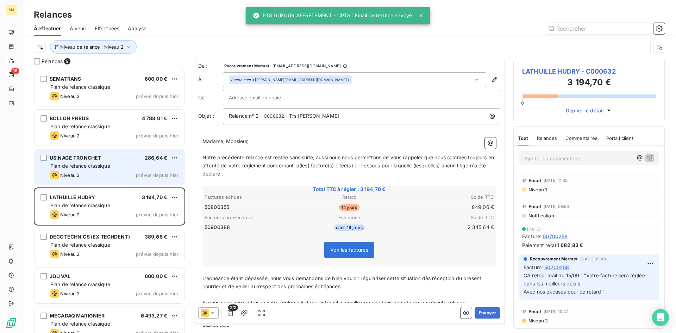
click at [106, 167] on span "Plan de relance classique" at bounding box center [80, 166] width 60 height 6
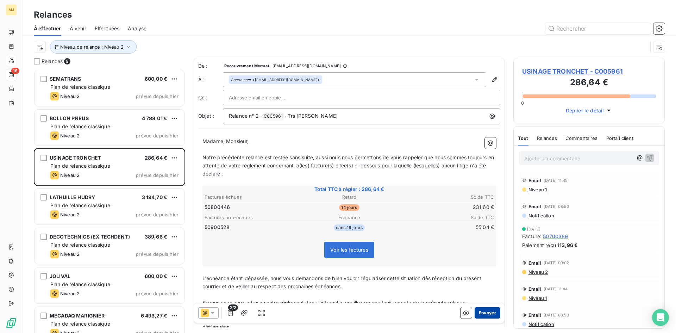
click at [482, 310] on button "Envoyer" at bounding box center [488, 312] width 26 height 11
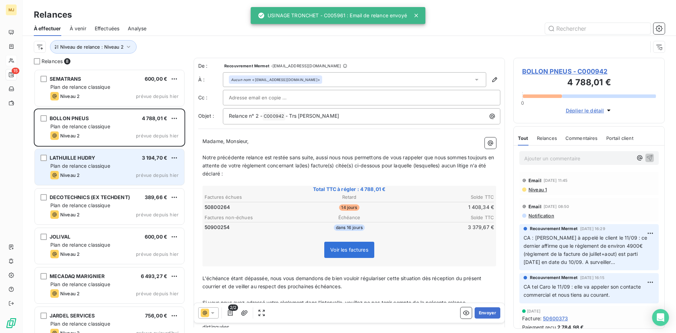
click at [94, 156] on span "LATHUILLE HUDRY" at bounding box center [72, 158] width 45 height 6
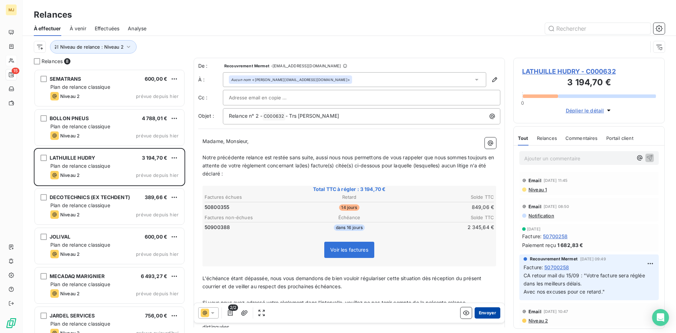
click at [487, 315] on button "Envoyer" at bounding box center [488, 312] width 26 height 11
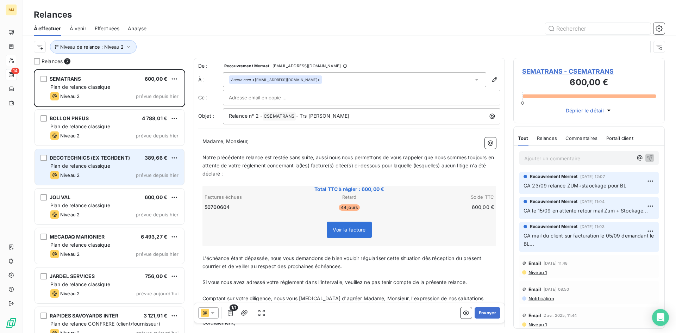
click at [97, 166] on span "Plan de relance classique" at bounding box center [80, 166] width 60 height 6
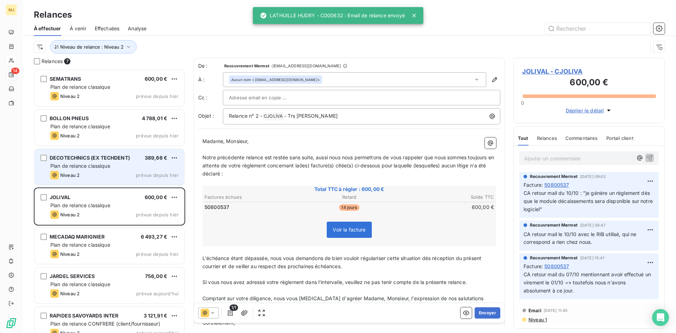
click at [97, 166] on span "Plan de relance classique" at bounding box center [80, 166] width 60 height 6
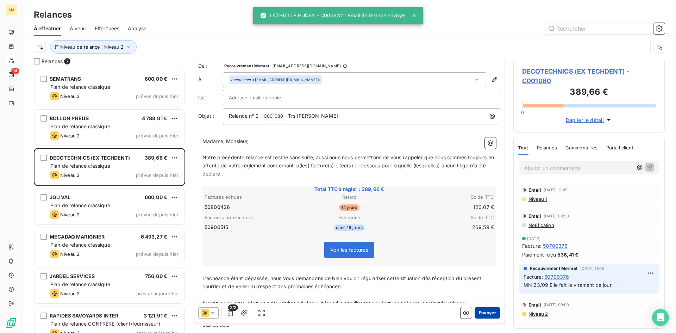
click at [487, 311] on button "Envoyer" at bounding box center [488, 312] width 26 height 11
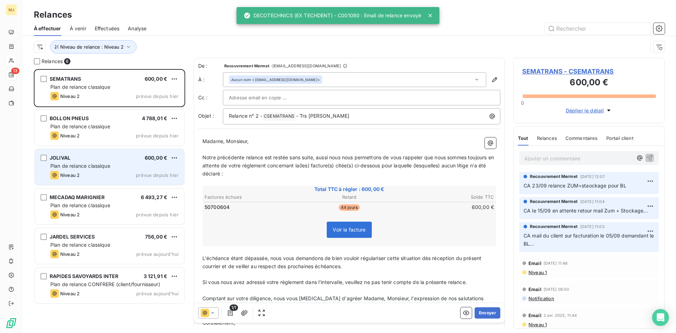
click at [82, 158] on div "JOLIVAL 600,00 €" at bounding box center [114, 158] width 128 height 6
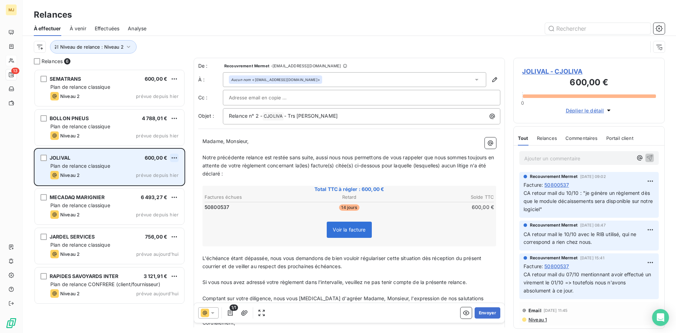
click at [177, 160] on html "MJ 13 Relances À effectuer À venir Effectuées Analyse Niveau de relance : Nivea…" at bounding box center [338, 166] width 676 height 333
click at [161, 170] on div "Replanifier cette action" at bounding box center [143, 171] width 63 height 11
select select "9"
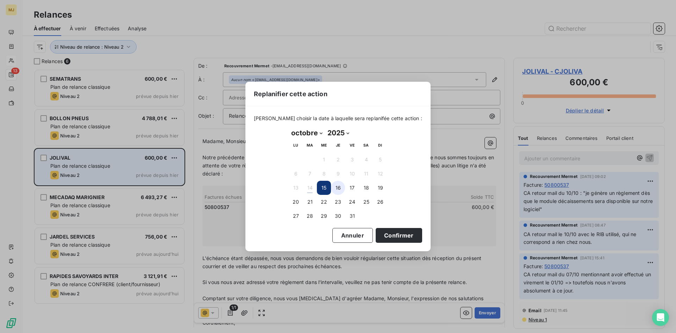
click at [335, 188] on button "16" at bounding box center [338, 188] width 14 height 14
click at [392, 238] on button "Confirmer" at bounding box center [399, 235] width 46 height 15
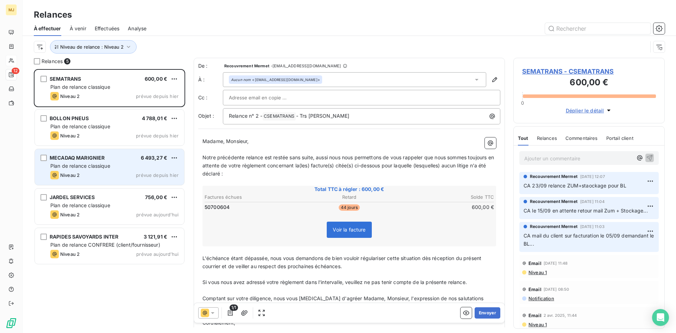
click at [100, 151] on div "MECADAQ MARIGNIER 6 493,27 € Plan de relance classique Niveau 2 prévue depuis […" at bounding box center [109, 167] width 149 height 36
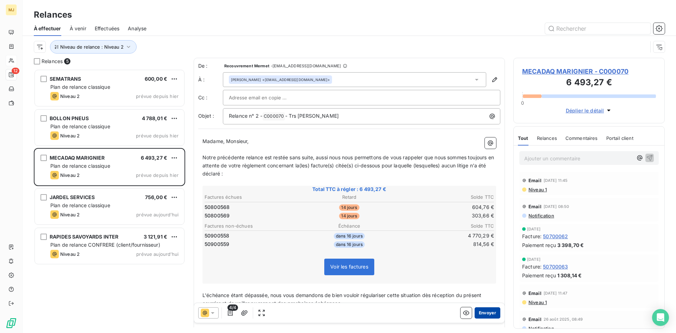
click at [482, 314] on button "Envoyer" at bounding box center [488, 312] width 26 height 11
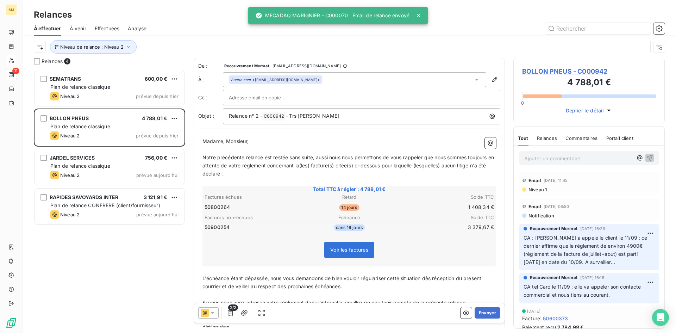
click at [76, 159] on span "JARDEL SERVICES" at bounding box center [72, 158] width 45 height 6
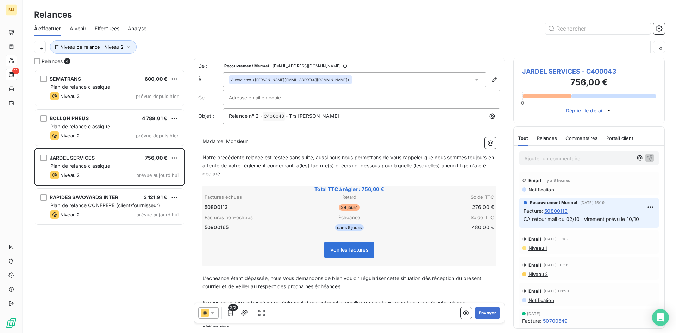
click at [176, 152] on div "JARDEL SERVICES 756,00 € Plan de relance classique Niveau 2 prévue [DATE]" at bounding box center [109, 167] width 149 height 36
click at [173, 156] on html "MJ 11 Relances À effectuer À venir Effectuées Analyse Niveau de relance : Nivea…" at bounding box center [338, 166] width 676 height 333
click at [165, 170] on div "Replanifier cette action" at bounding box center [143, 171] width 63 height 11
select select "9"
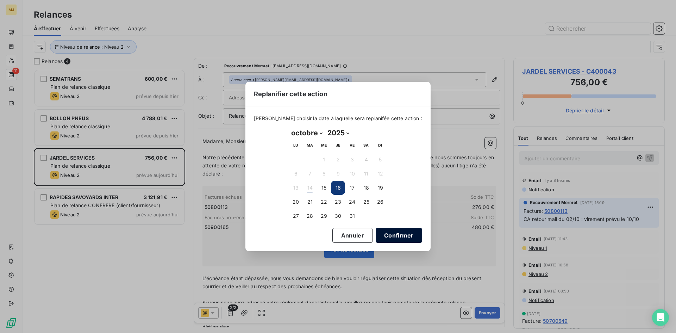
click at [381, 236] on button "Confirmer" at bounding box center [399, 235] width 46 height 15
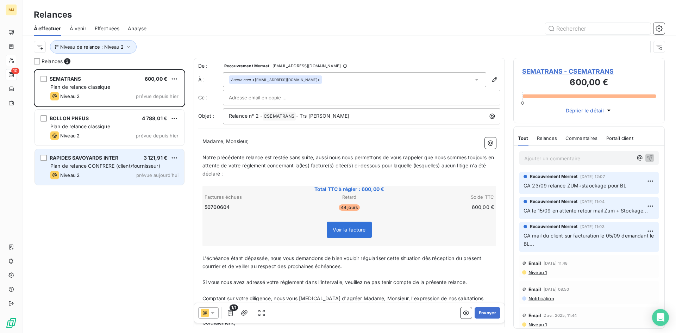
click at [112, 163] on span "Plan de relance CONFRERE (client/fournisseur)" at bounding box center [105, 166] width 110 height 6
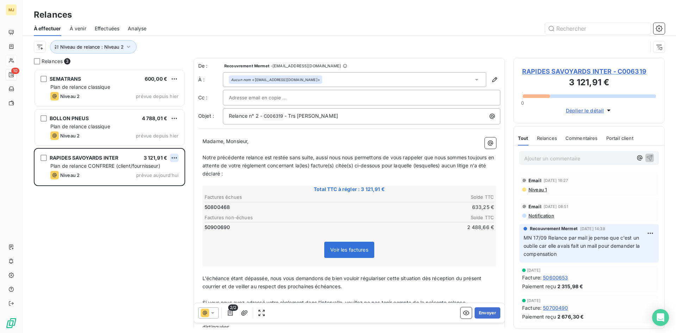
click at [174, 158] on html "MJ 10 Relances À effectuer À venir Effectuées Analyse Niveau de relance : Nivea…" at bounding box center [338, 166] width 676 height 333
click at [168, 172] on div "Replanifier cette action" at bounding box center [143, 171] width 63 height 11
select select "9"
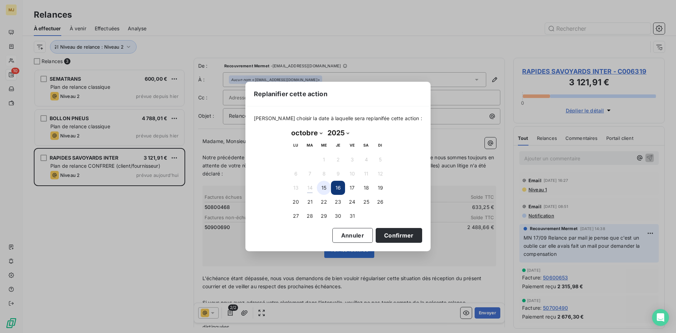
click at [323, 189] on button "15" at bounding box center [324, 188] width 14 height 14
click at [390, 233] on button "Confirmer" at bounding box center [399, 235] width 46 height 15
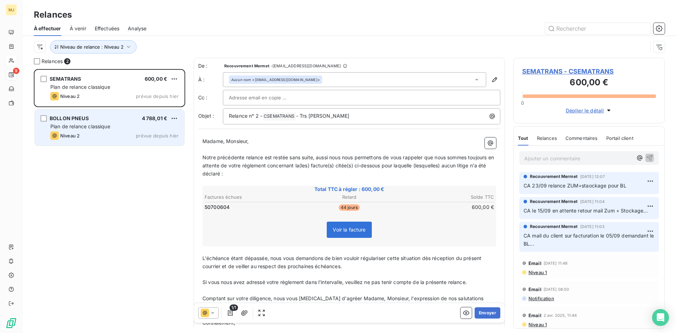
click at [97, 124] on span "Plan de relance classique" at bounding box center [80, 126] width 60 height 6
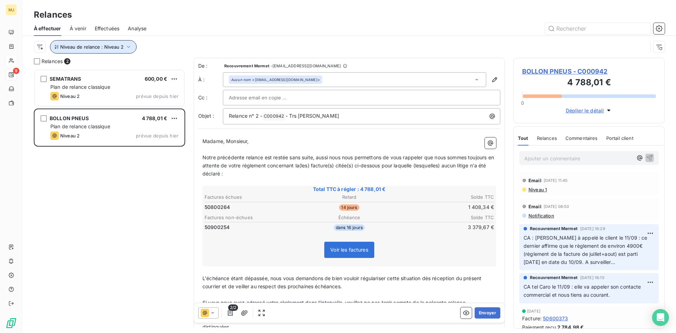
click at [109, 48] on span "Niveau de relance : Niveau 2" at bounding box center [91, 47] width 63 height 6
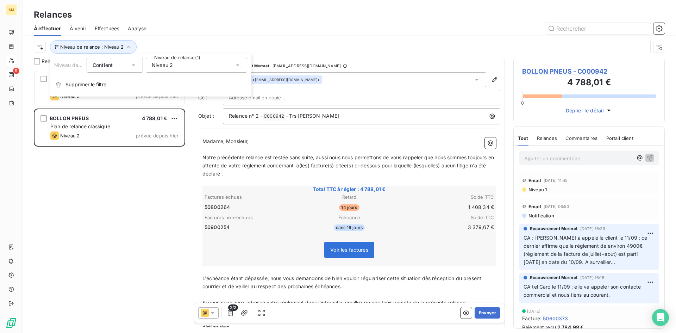
click at [167, 66] on span "Niveau 2" at bounding box center [162, 65] width 21 height 7
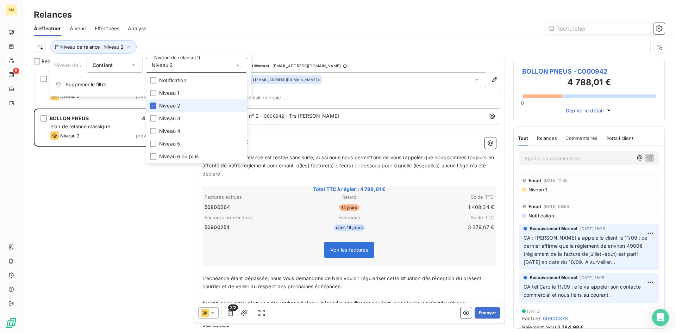
click at [176, 105] on span "Niveau 2" at bounding box center [169, 105] width 21 height 7
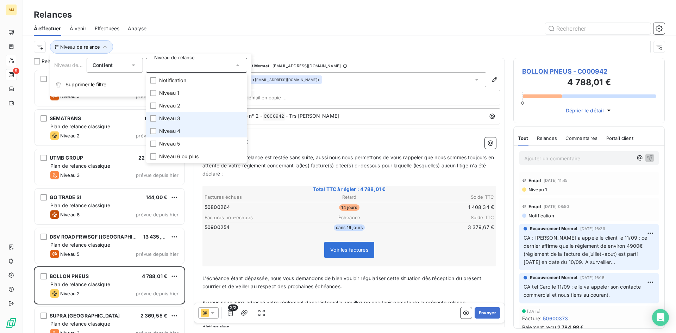
scroll to position [258, 146]
click at [174, 129] on span "Niveau 4" at bounding box center [169, 130] width 21 height 7
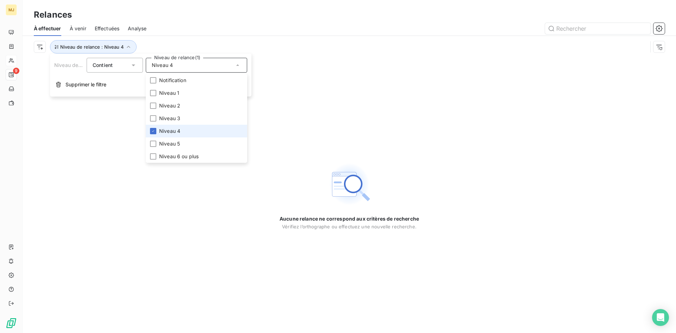
click at [174, 129] on span "Niveau 4" at bounding box center [169, 130] width 21 height 7
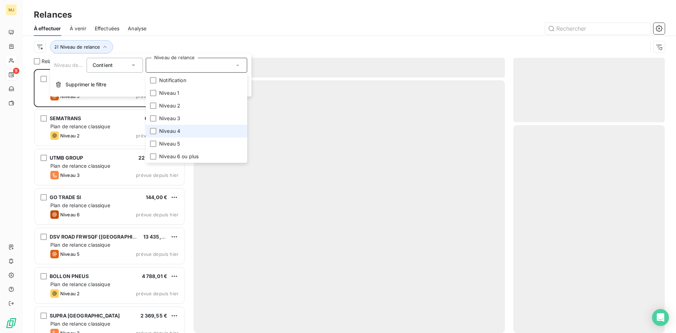
scroll to position [258, 146]
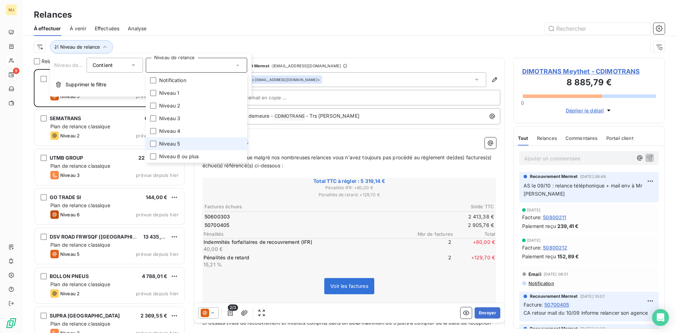
click at [172, 143] on span "Niveau 5" at bounding box center [169, 143] width 21 height 7
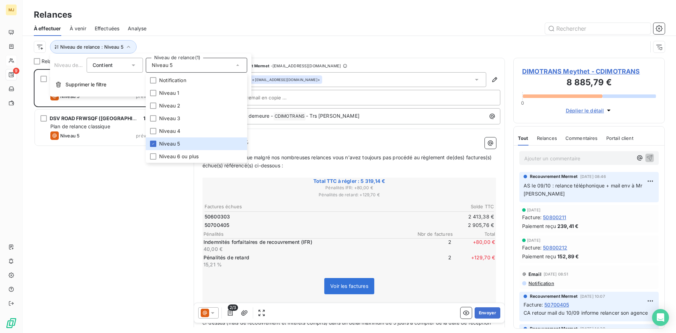
click at [75, 176] on div "DIMOTRANS Meythet 5 319,14 € Plan de relance CONFRERE (client/fournisseur) Nive…" at bounding box center [109, 201] width 151 height 264
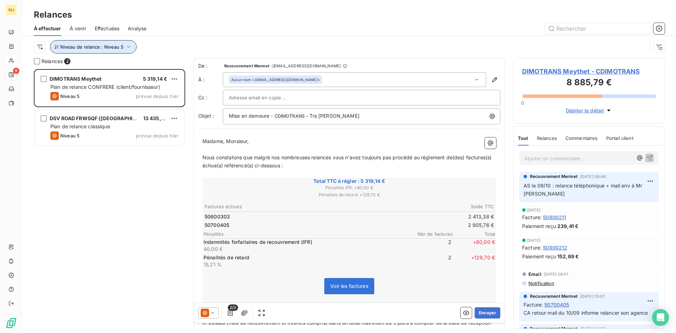
click at [129, 49] on icon "button" at bounding box center [128, 46] width 7 height 7
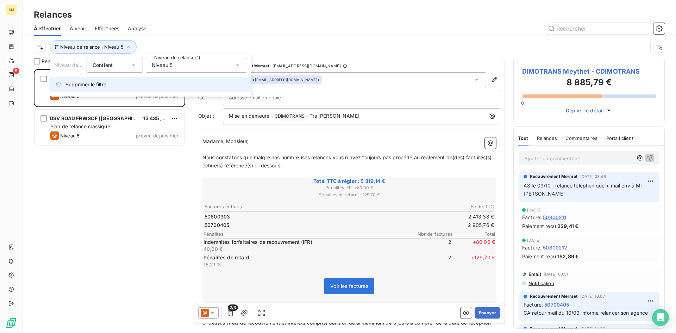
click at [98, 83] on span "Supprimer le filtre" at bounding box center [85, 84] width 41 height 7
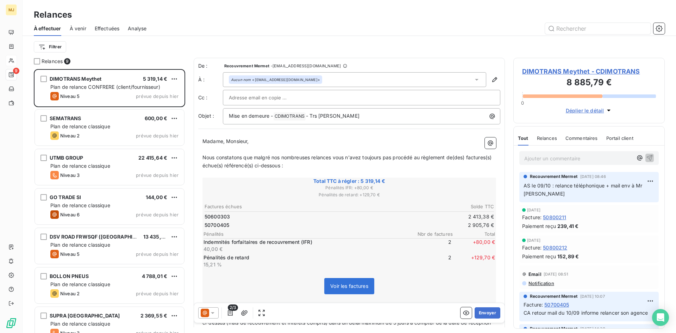
click at [131, 49] on div "Filtrer" at bounding box center [349, 46] width 631 height 13
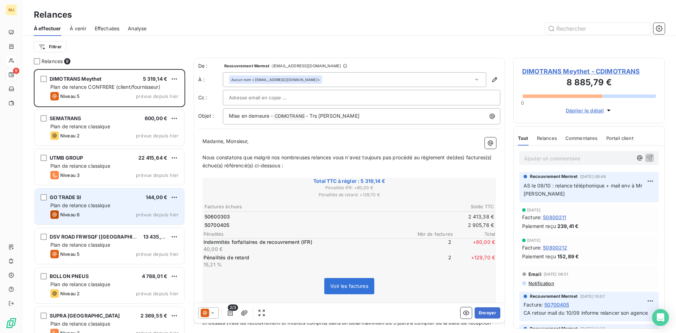
click at [121, 203] on div "Plan de relance classique" at bounding box center [114, 205] width 128 height 7
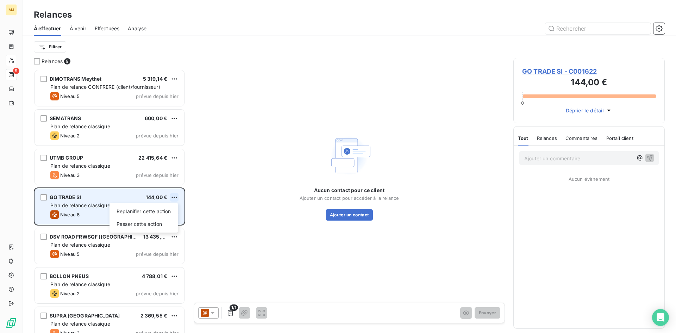
click at [176, 197] on html "MJ 9 Relances À effectuer À venir Effectuées Analyse Filtrer Relances 9 DIMOTRA…" at bounding box center [338, 166] width 676 height 333
click at [158, 212] on div "Replanifier cette action" at bounding box center [143, 211] width 63 height 11
select select "9"
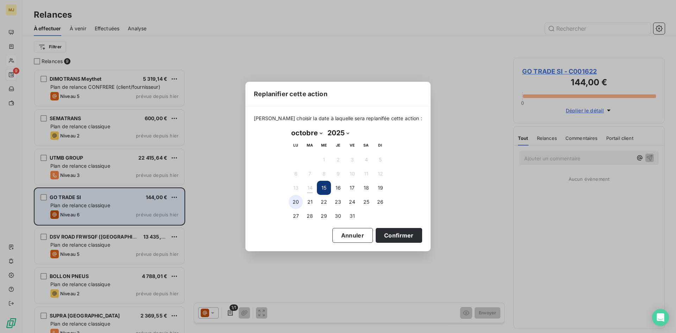
click at [297, 201] on button "20" at bounding box center [296, 202] width 14 height 14
click at [400, 235] on button "Confirmer" at bounding box center [399, 235] width 46 height 15
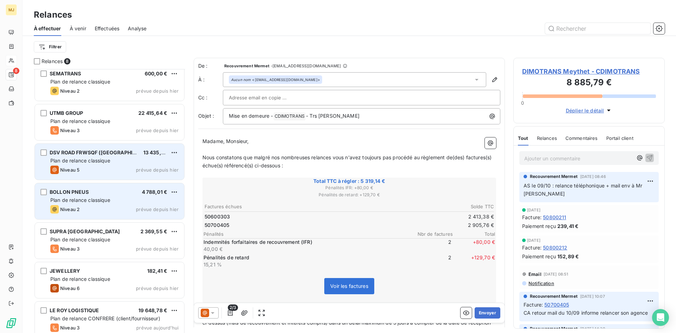
scroll to position [52, 0]
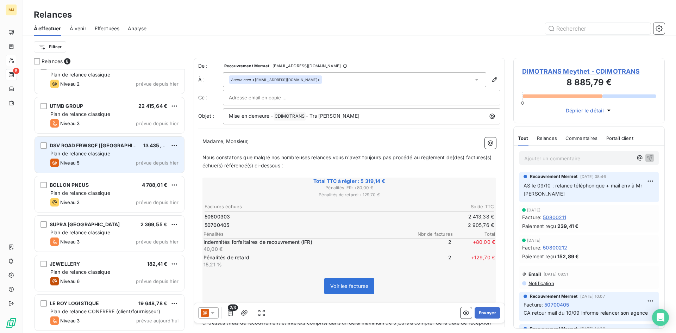
click at [110, 150] on div "DSV ROAD FRWSQF ([GEOGRAPHIC_DATA]) 13 435,70 € Plan de relance classique Nivea…" at bounding box center [109, 155] width 149 height 36
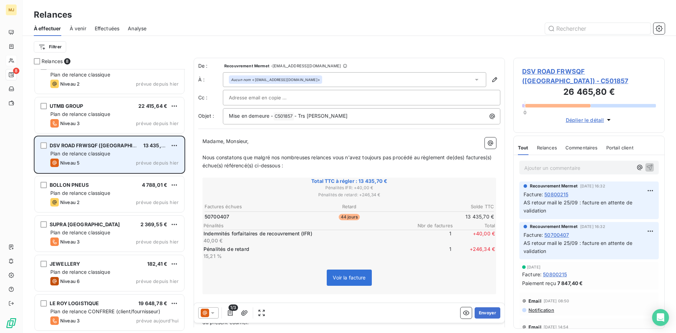
click at [169, 142] on div "DSV ROAD FRWSQF ([GEOGRAPHIC_DATA]) 13 435,70 € Plan de relance classique Nivea…" at bounding box center [109, 155] width 149 height 36
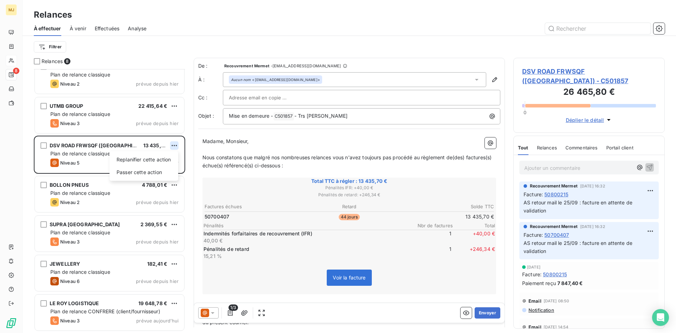
click at [171, 145] on html "MJ 8 Relances À effectuer À venir Effectuées Analyse Filtrer Relances 8 DIMOTRA…" at bounding box center [338, 166] width 676 height 333
click at [161, 160] on div "Replanifier cette action" at bounding box center [143, 159] width 63 height 11
select select "9"
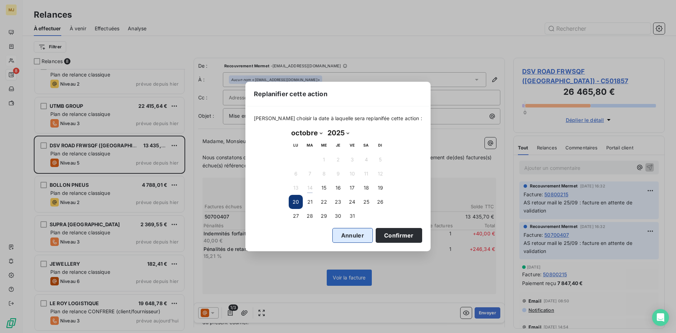
click at [332, 231] on button "Annuler" at bounding box center [352, 235] width 40 height 15
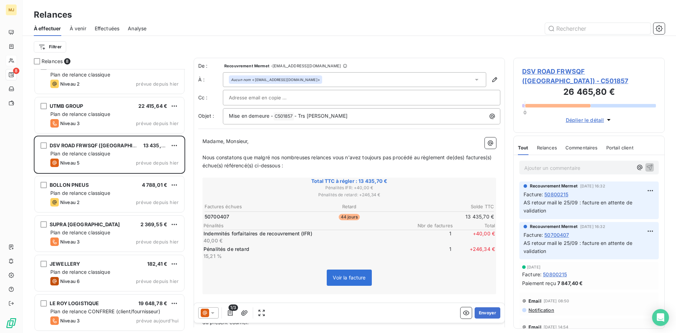
click at [216, 311] on div at bounding box center [208, 312] width 20 height 11
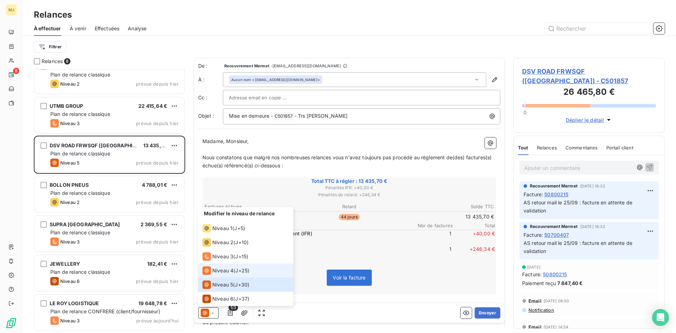
click at [228, 269] on span "Niveau 4" at bounding box center [222, 270] width 21 height 7
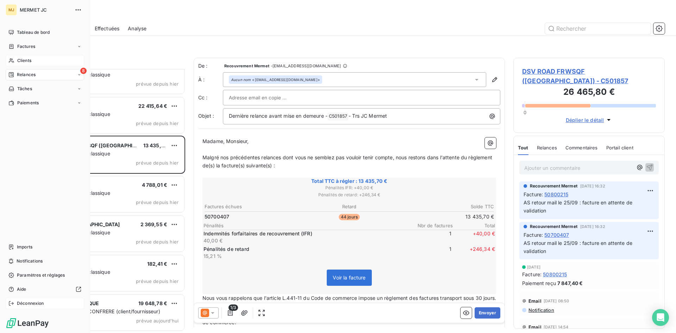
click at [33, 303] on span "Déconnexion" at bounding box center [30, 303] width 27 height 6
